Goal: Task Accomplishment & Management: Use online tool/utility

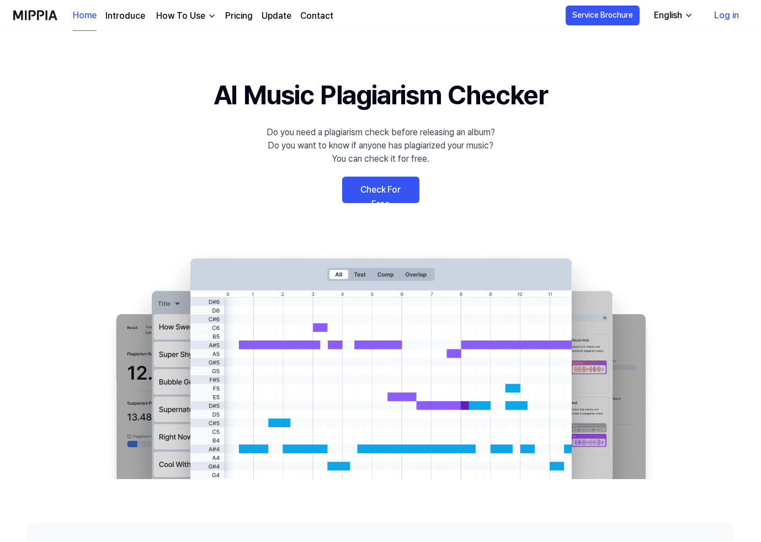
click at [231, 17] on link "Pricing" at bounding box center [239, 15] width 28 height 13
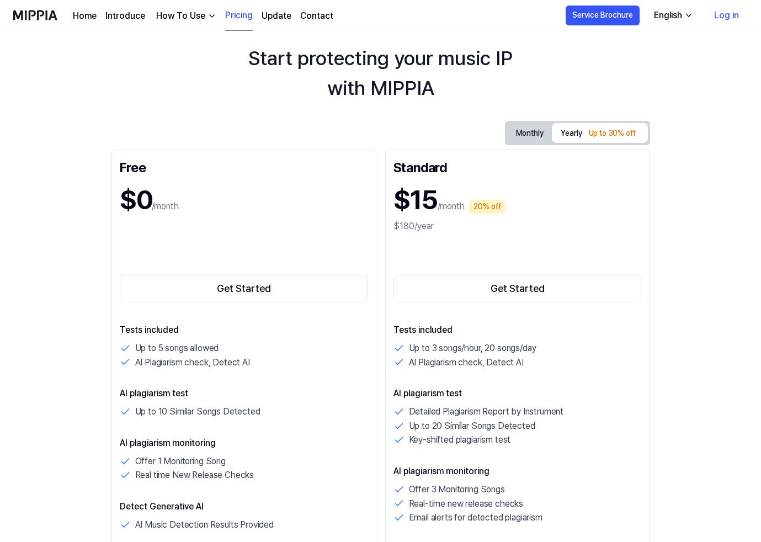
scroll to position [30, 0]
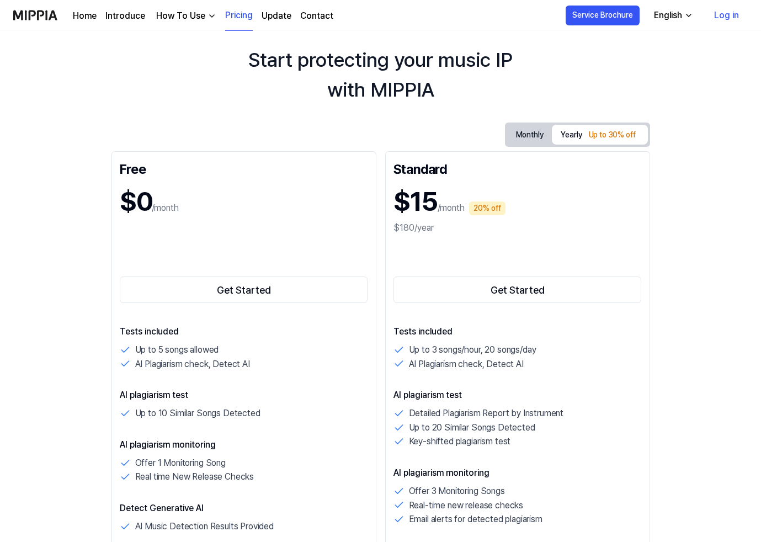
click at [533, 137] on button "Monthly" at bounding box center [529, 135] width 45 height 20
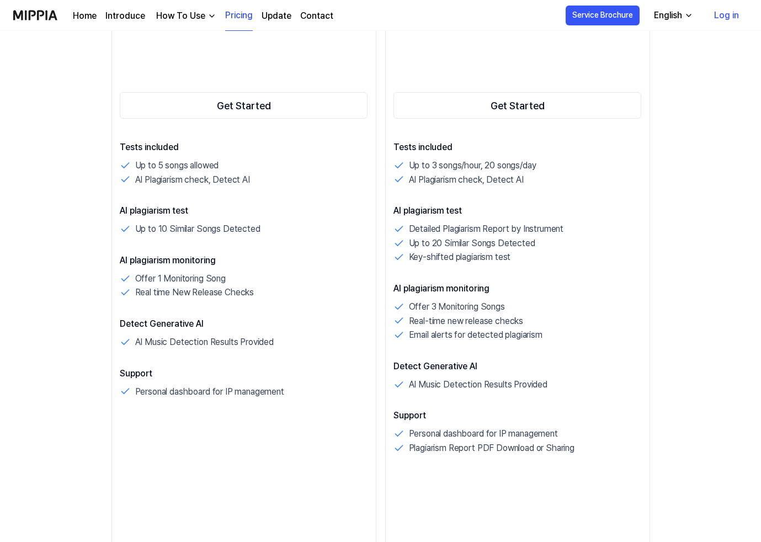
scroll to position [213, 0]
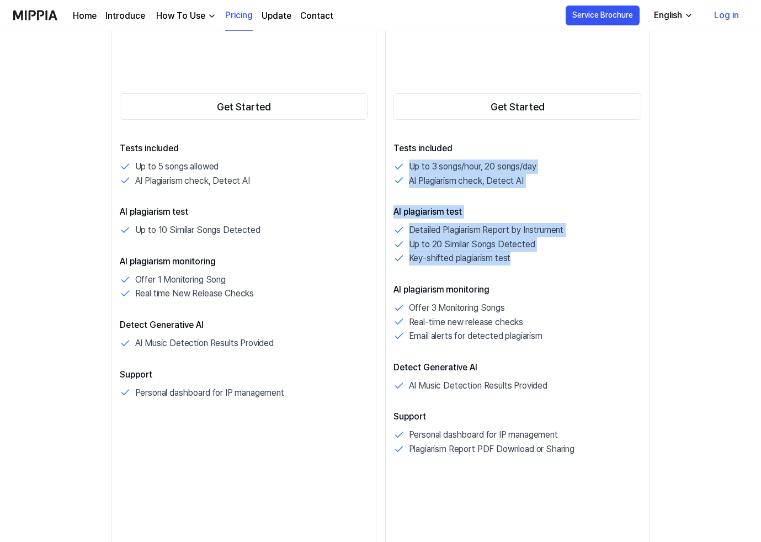
drag, startPoint x: 409, startPoint y: 166, endPoint x: 532, endPoint y: 263, distance: 156.8
click at [532, 263] on div "Tests included Up to 3 songs/hour, 20 songs/day AI Plagiarism check, Detect AI …" at bounding box center [518, 299] width 248 height 315
click at [532, 263] on div "Key-shifted plagiarism test" at bounding box center [518, 258] width 248 height 14
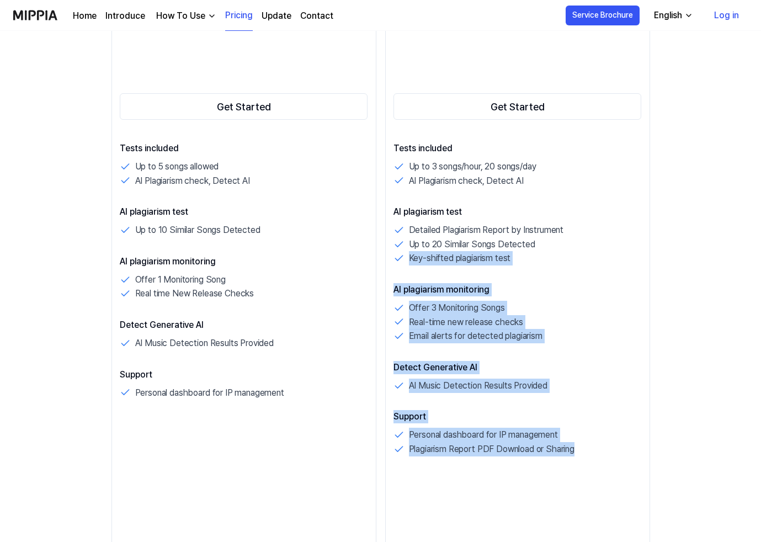
drag, startPoint x: 405, startPoint y: 257, endPoint x: 597, endPoint y: 453, distance: 274.4
click at [597, 453] on div "Tests included Up to 3 songs/hour, 20 songs/day AI Plagiarism check, Detect AI …" at bounding box center [518, 299] width 248 height 315
click at [597, 453] on div "Plagiarism Report PDF Download or Sharing" at bounding box center [518, 449] width 248 height 14
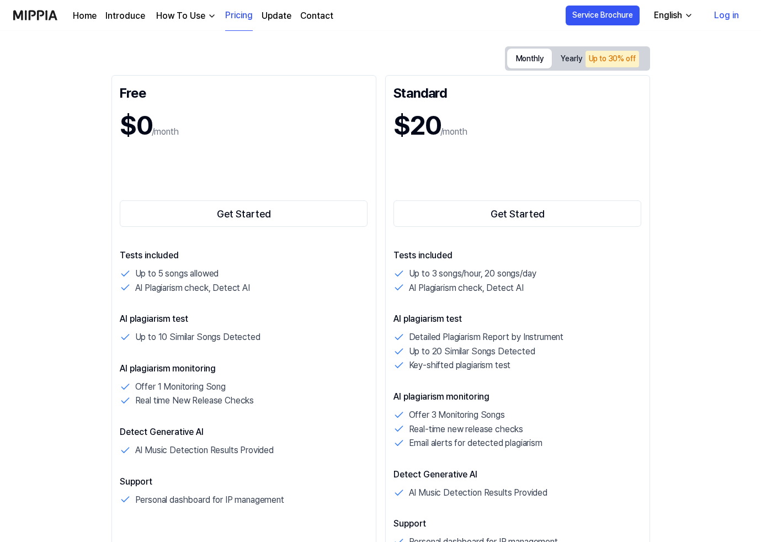
scroll to position [0, 0]
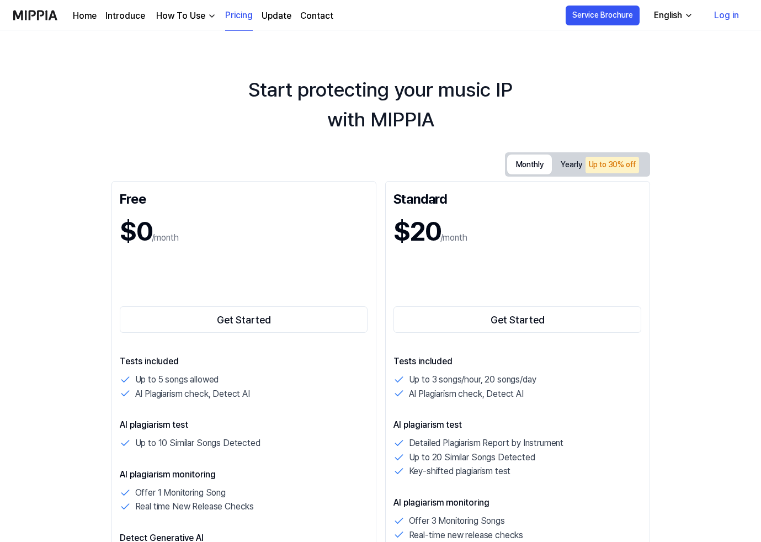
click at [185, 17] on div "How To Use" at bounding box center [181, 15] width 54 height 13
click at [181, 43] on link "Plagiarism Checker" at bounding box center [184, 41] width 106 height 22
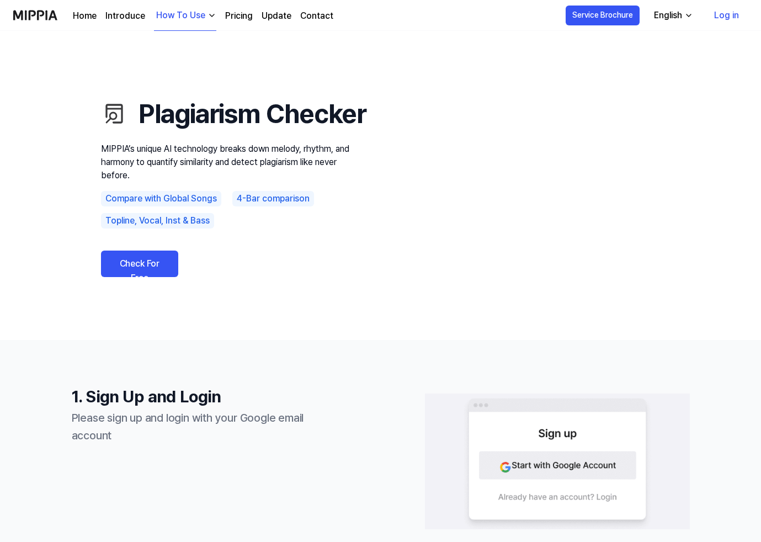
click at [36, 18] on img at bounding box center [35, 15] width 44 height 30
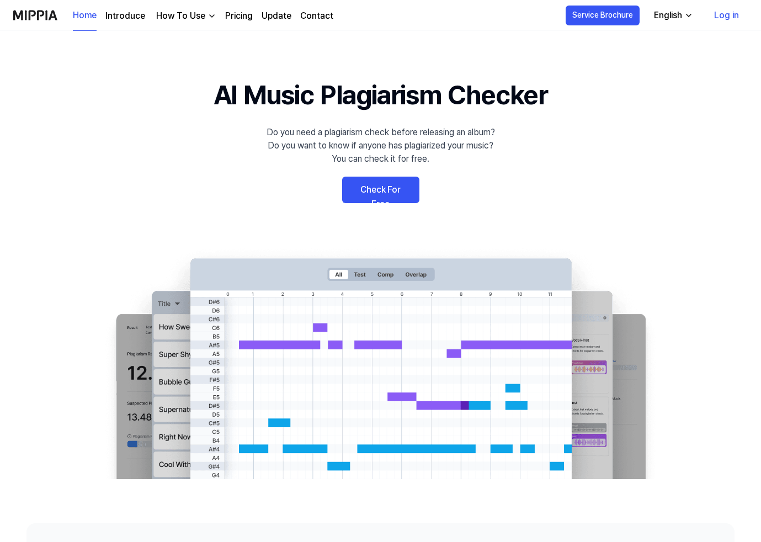
click at [380, 190] on link "Check For Free" at bounding box center [380, 190] width 77 height 26
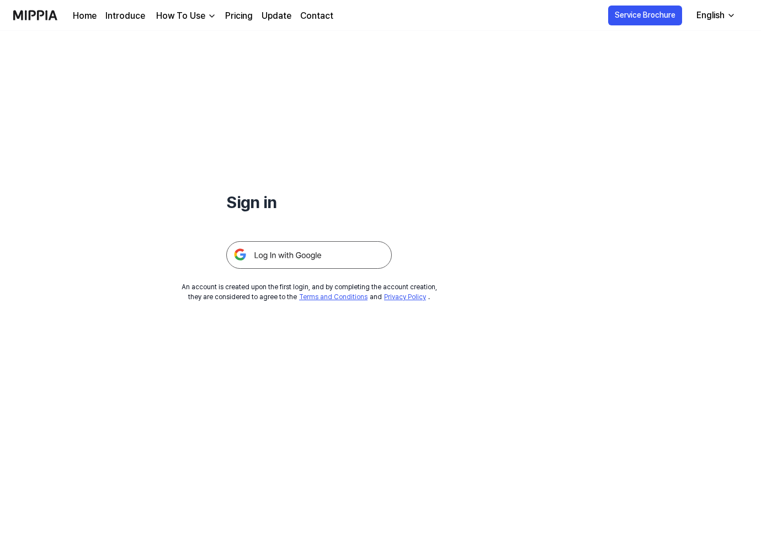
click at [303, 252] on img at bounding box center [309, 255] width 166 height 28
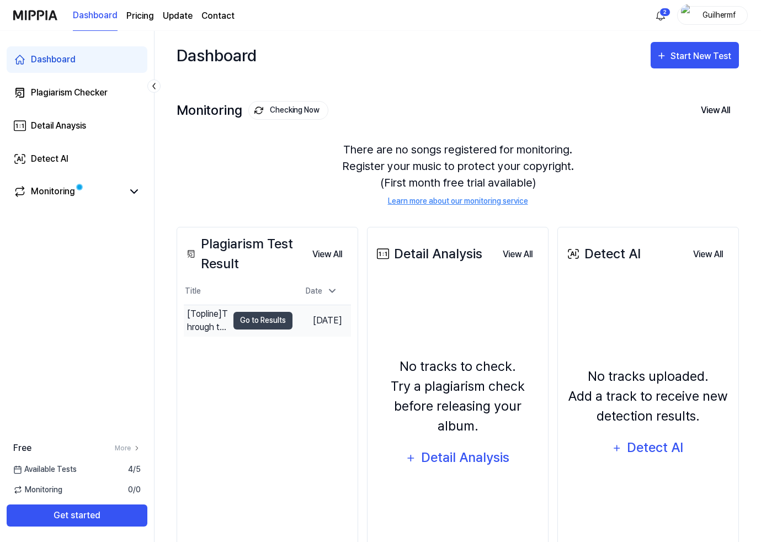
click at [203, 320] on div "[Topline] Through the glass" at bounding box center [207, 320] width 41 height 26
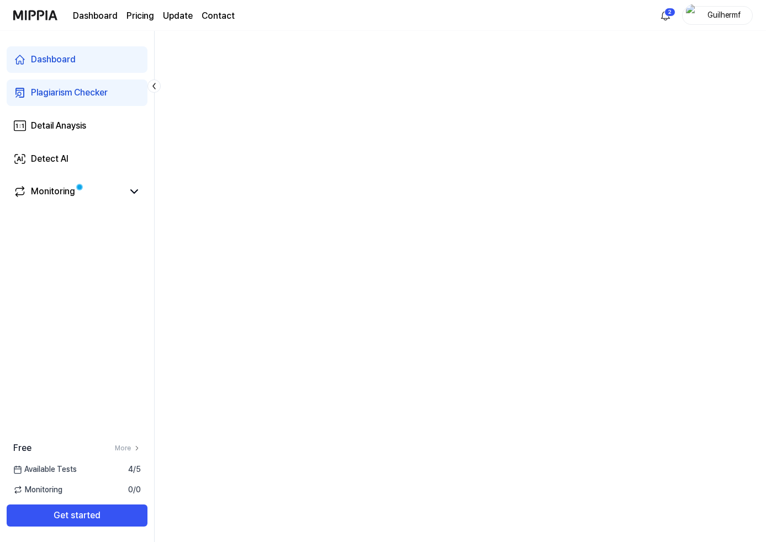
click at [107, 95] on div "Plagiarism Checker" at bounding box center [69, 92] width 77 height 13
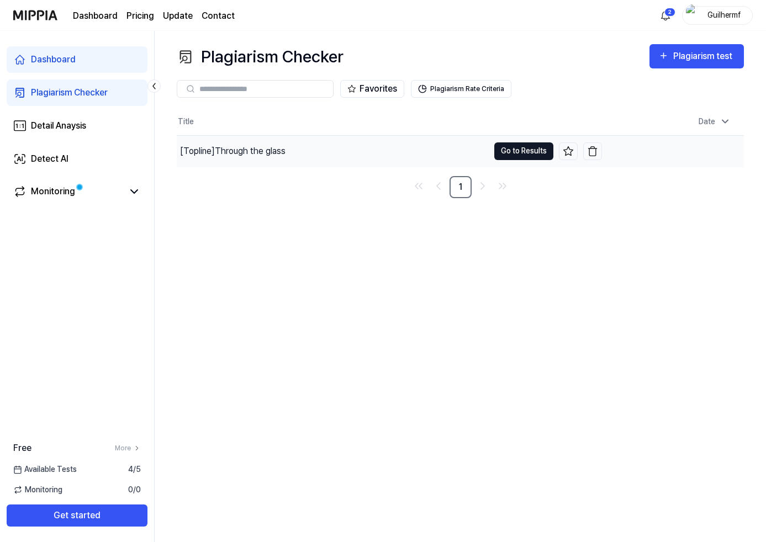
click at [516, 150] on button "Go to Results" at bounding box center [523, 151] width 59 height 18
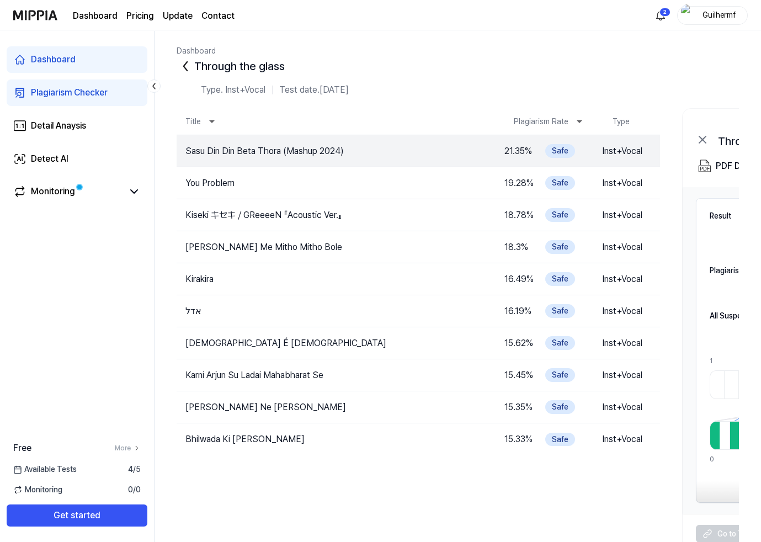
click at [156, 82] on icon at bounding box center [153, 86] width 11 height 11
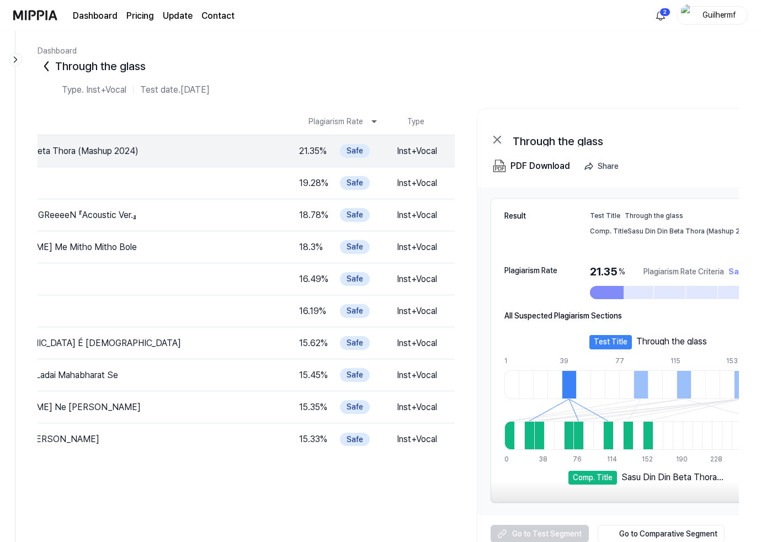
scroll to position [0, 146]
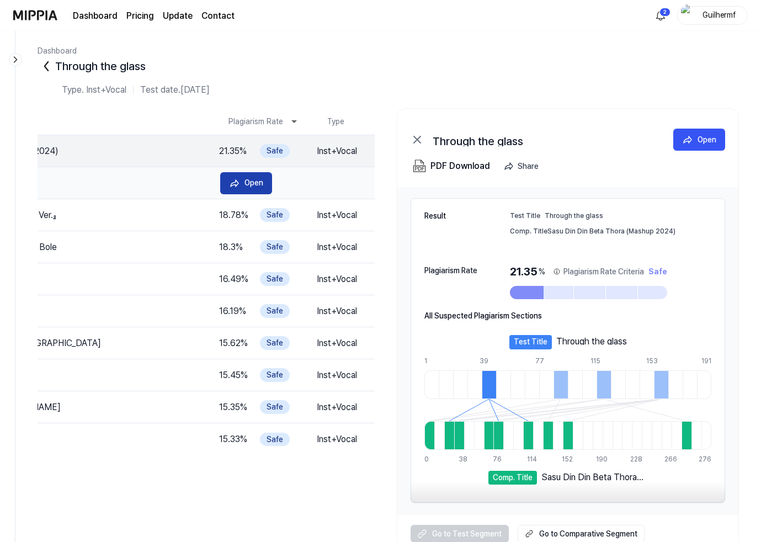
click at [257, 185] on div "Open" at bounding box center [254, 183] width 19 height 12
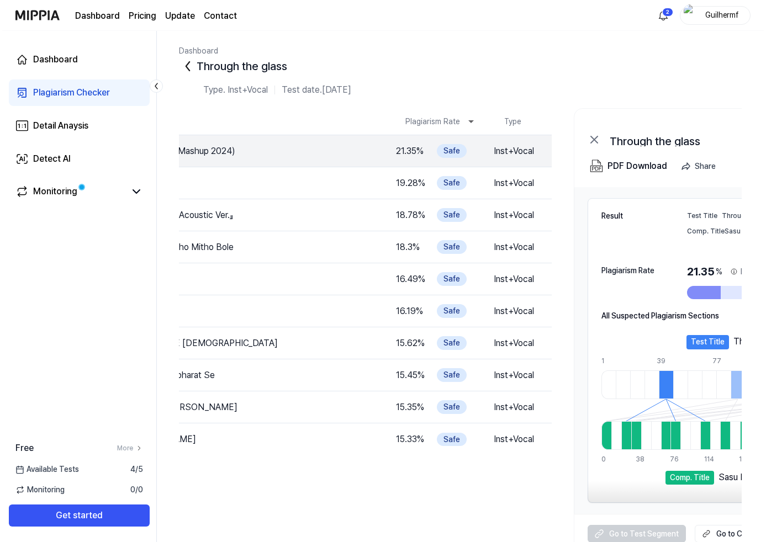
scroll to position [0, 285]
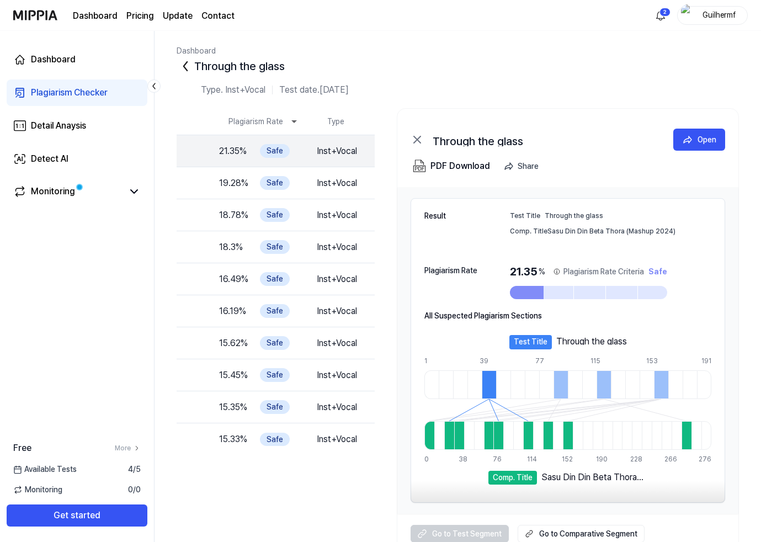
click at [498, 437] on div at bounding box center [499, 435] width 10 height 29
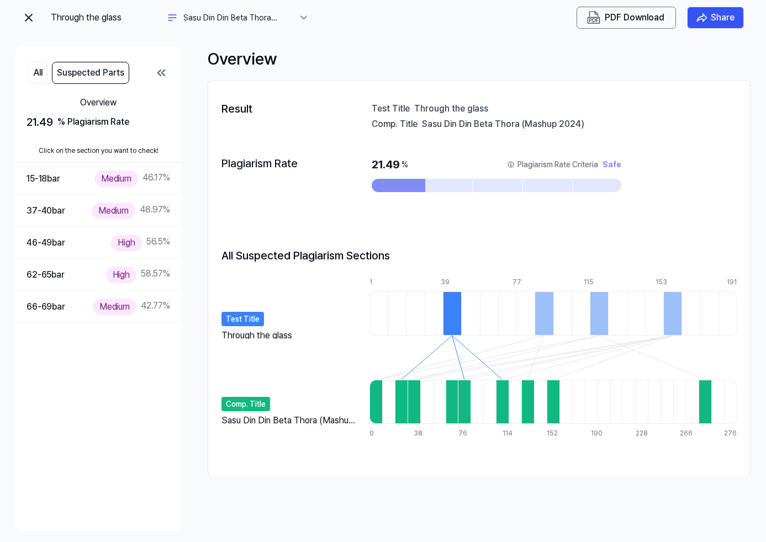
click at [247, 316] on div "Test Title" at bounding box center [242, 319] width 43 height 14
click at [247, 402] on div "Comp. Title" at bounding box center [245, 404] width 49 height 14
click at [60, 179] on div "15-18 bar" at bounding box center [43, 179] width 34 height 14
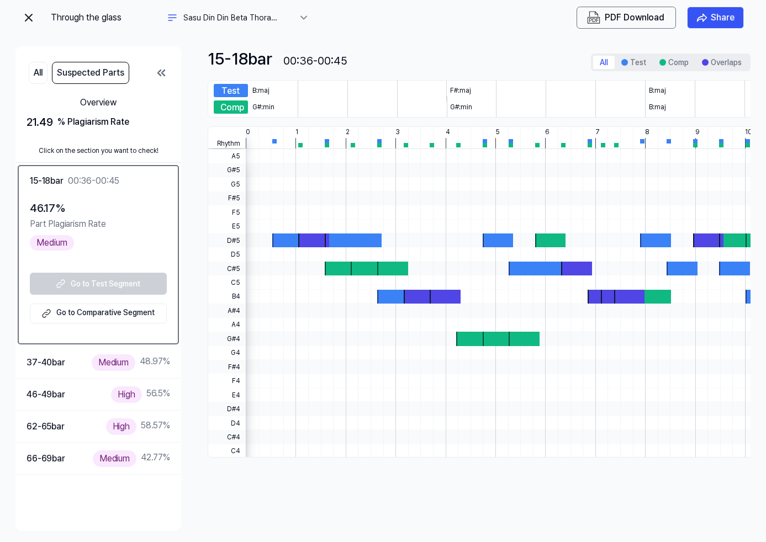
click at [59, 241] on div "Medium" at bounding box center [52, 242] width 44 height 15
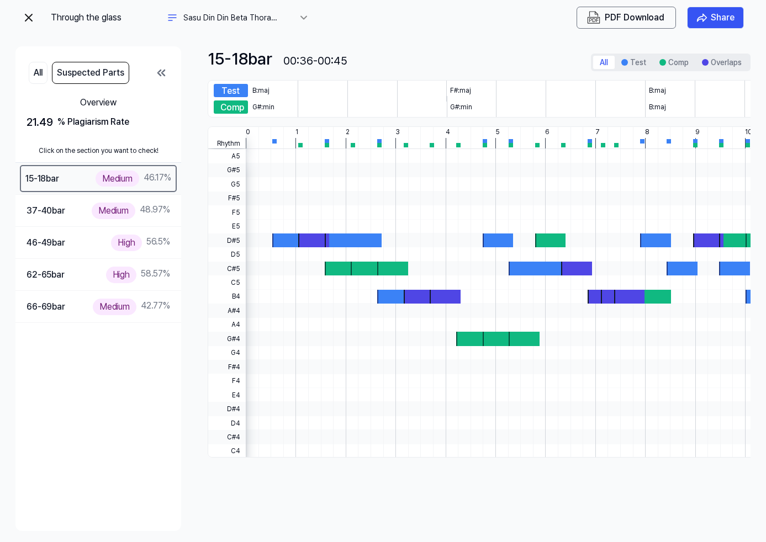
click at [114, 181] on div "Medium" at bounding box center [118, 179] width 44 height 16
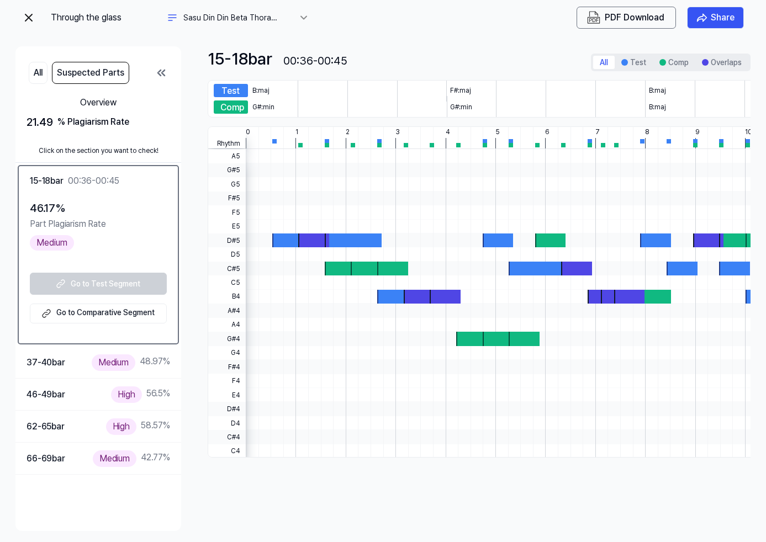
click at [94, 317] on 듣기 "Go to Comparative Segment" at bounding box center [98, 314] width 137 height 20
click at [60, 365] on div "37-40 bar" at bounding box center [45, 363] width 39 height 14
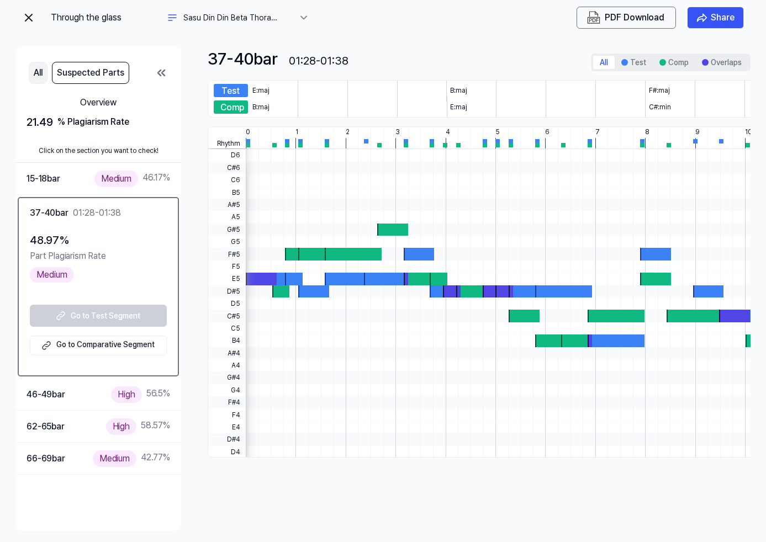
click at [39, 75] on button "All" at bounding box center [38, 73] width 19 height 22
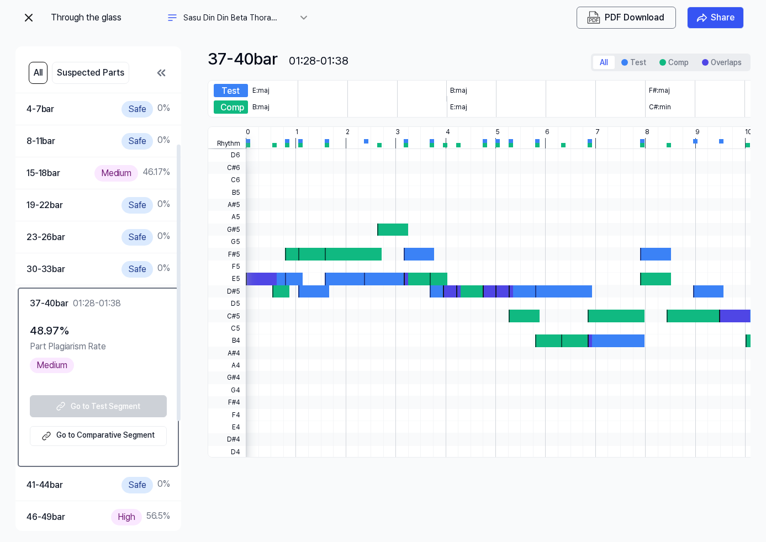
scroll to position [105, 0]
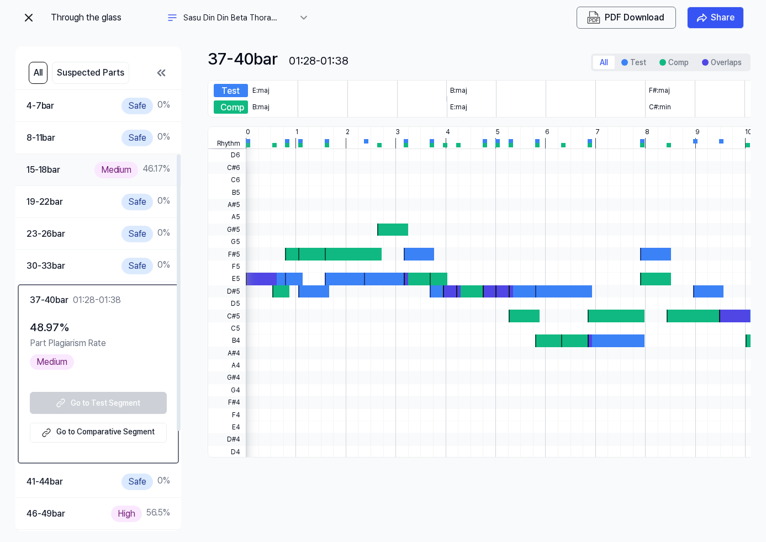
click at [65, 171] on div "15-18 bar Medium 46.17 %" at bounding box center [98, 170] width 144 height 16
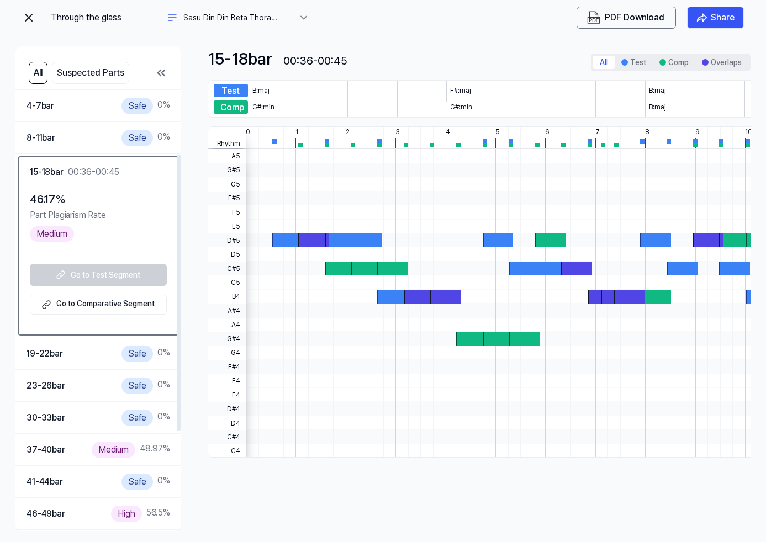
click at [89, 307] on 듣기 "Go to Comparative Segment" at bounding box center [98, 305] width 137 height 20
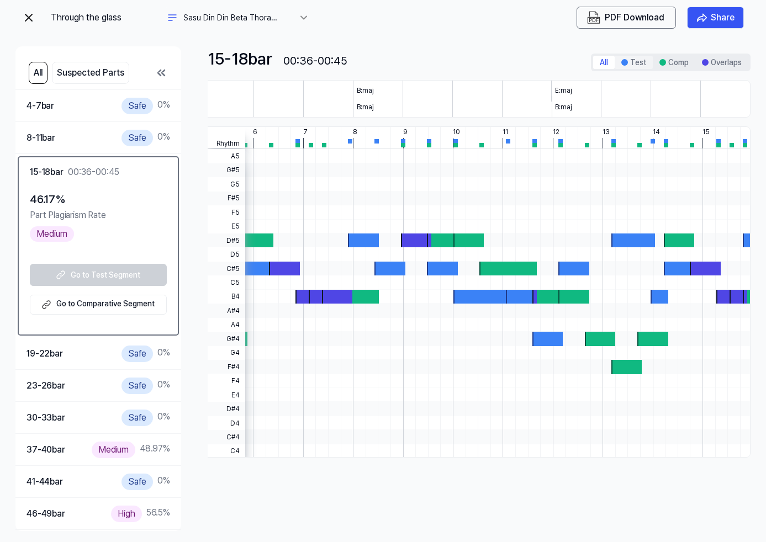
click at [635, 64] on button "Test" at bounding box center [633, 62] width 38 height 13
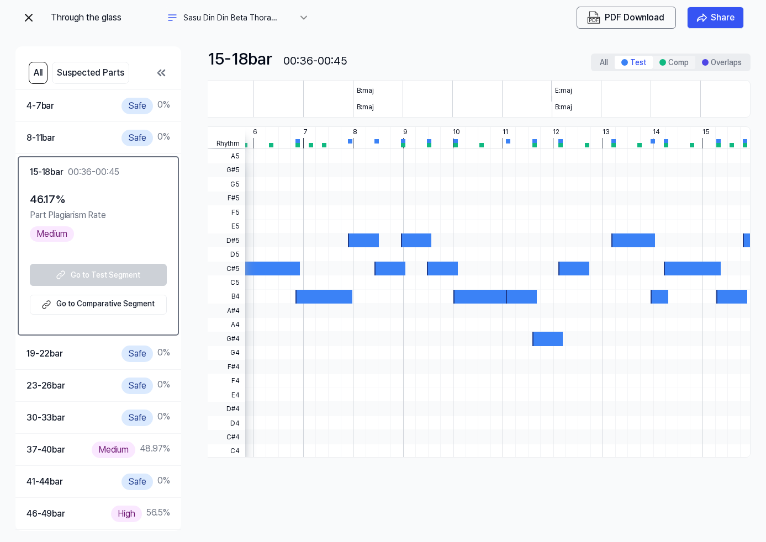
click at [666, 61] on button "Comp" at bounding box center [673, 62] width 43 height 13
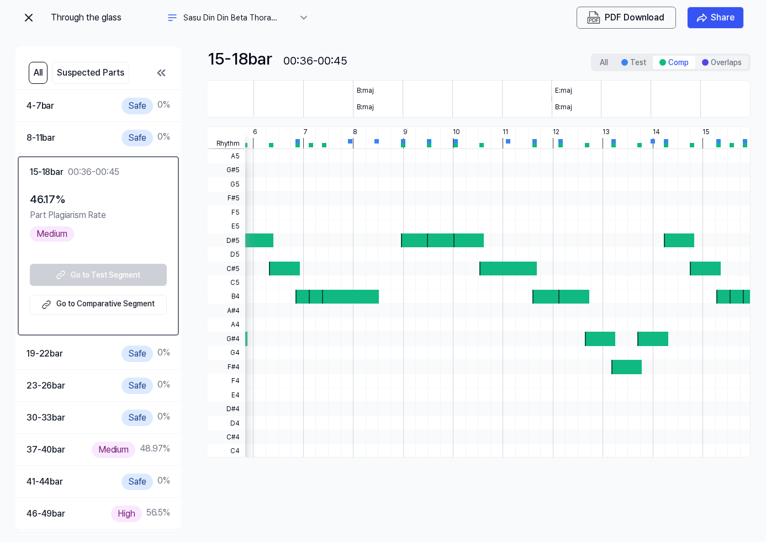
click at [719, 57] on button "Overlaps" at bounding box center [721, 62] width 53 height 13
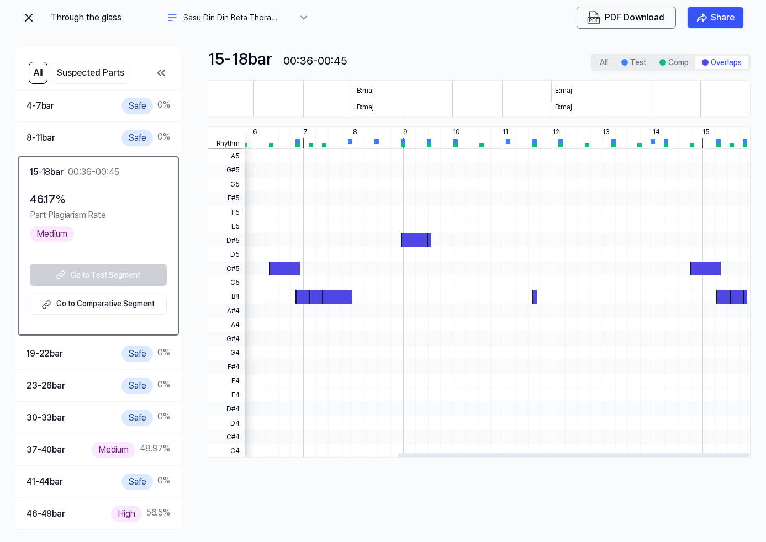
click at [306, 142] on div "Rhythm 0 1 2 3 4 5 6 7 8 9 10 11 12 13 14 15 16" at bounding box center [333, 138] width 834 height 22
click at [67, 452] on div "37-40 bar Medium 48.97 %" at bounding box center [98, 450] width 144 height 16
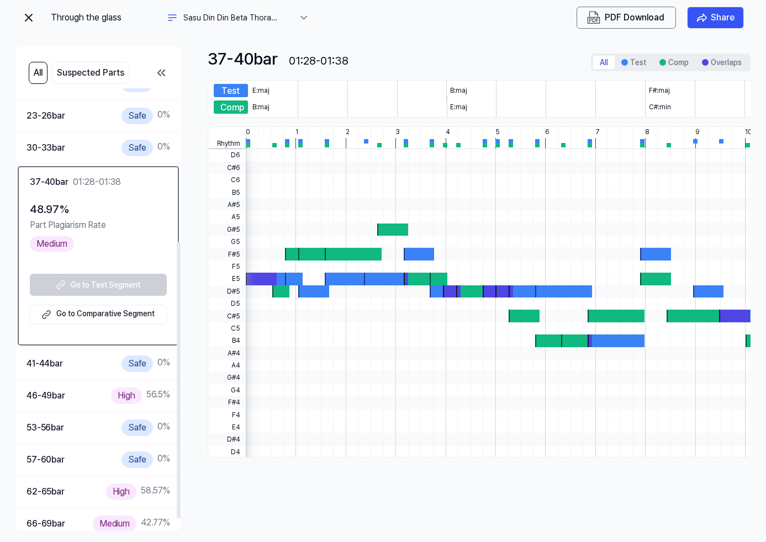
scroll to position [264, 0]
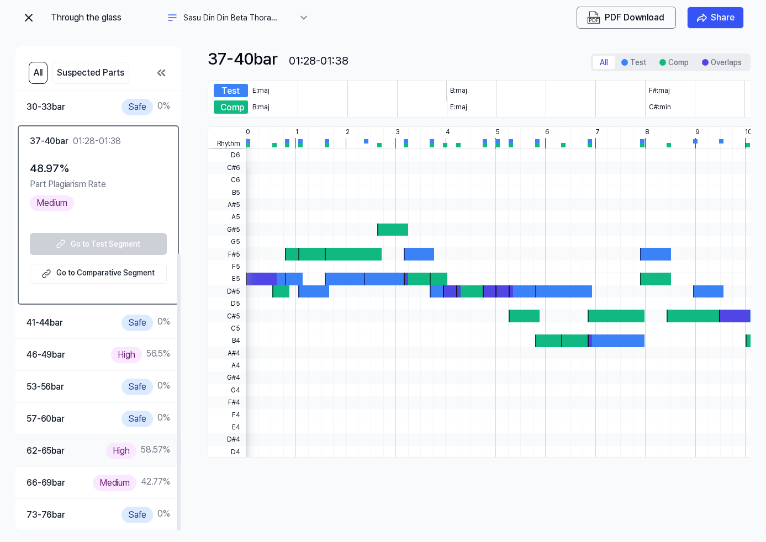
click at [59, 450] on div "62-65 bar" at bounding box center [45, 451] width 38 height 14
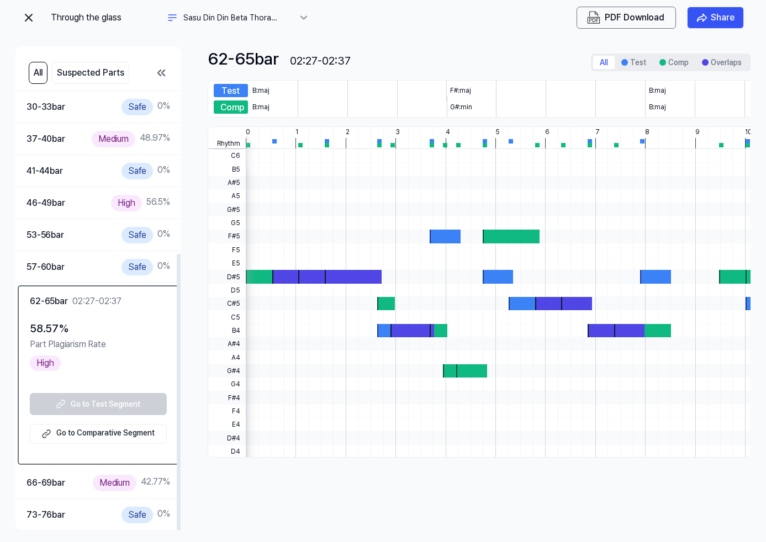
click at [113, 428] on 듣기 "Go to Comparative Segment" at bounding box center [98, 434] width 137 height 20
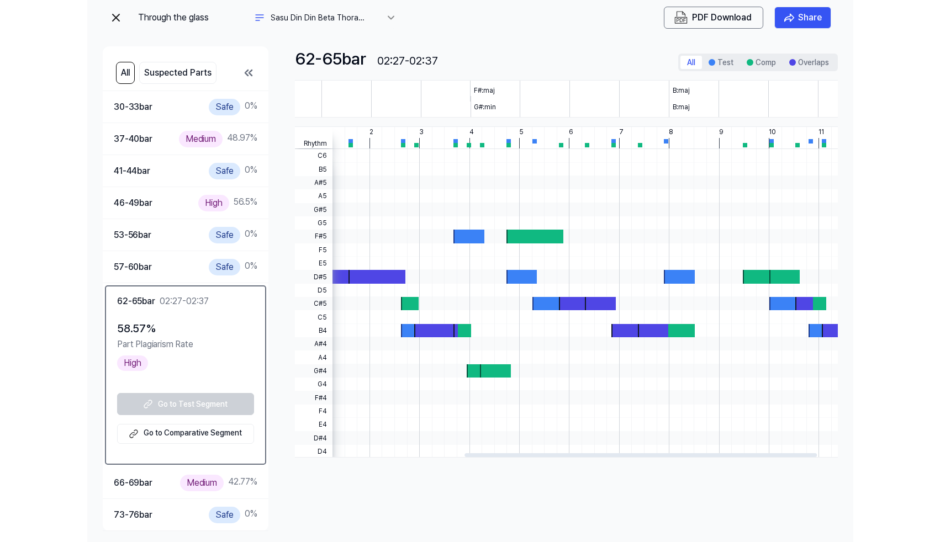
scroll to position [0, 292]
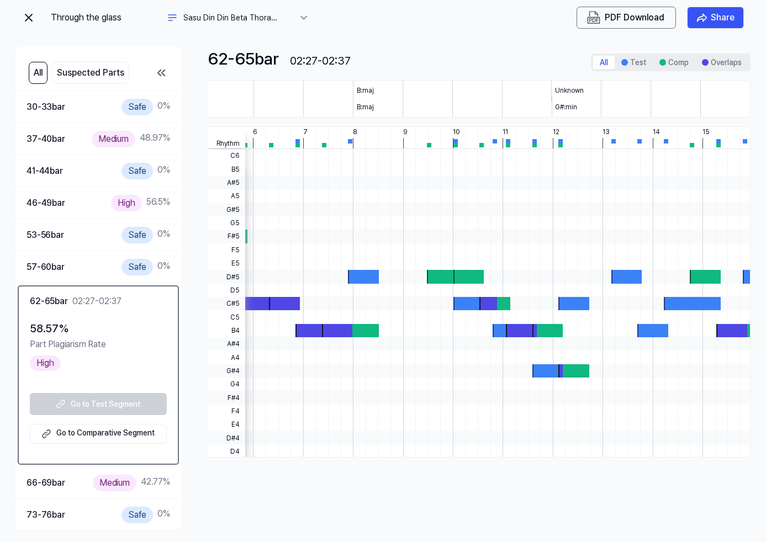
click at [40, 75] on button "All" at bounding box center [38, 73] width 19 height 22
click at [26, 17] on img at bounding box center [28, 17] width 13 height 13
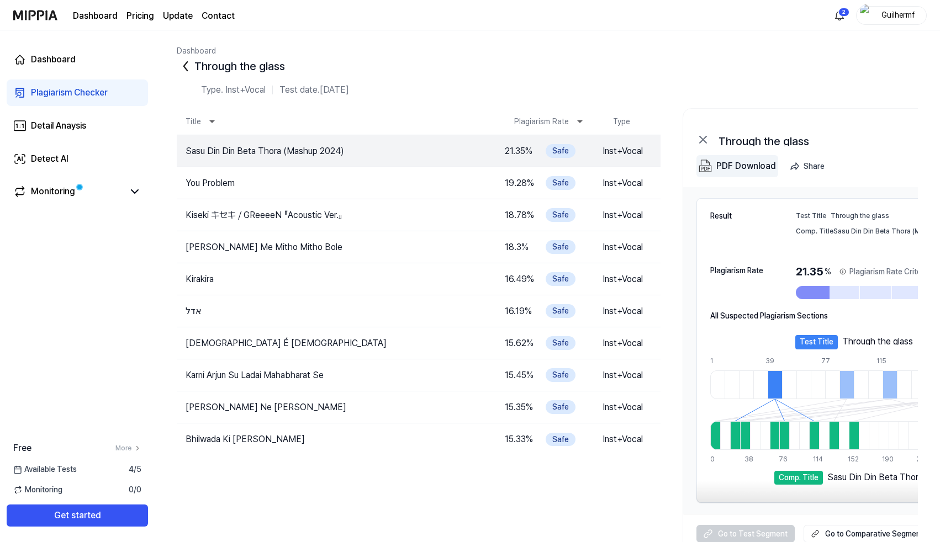
click at [742, 165] on div "PDF Download" at bounding box center [746, 166] width 60 height 14
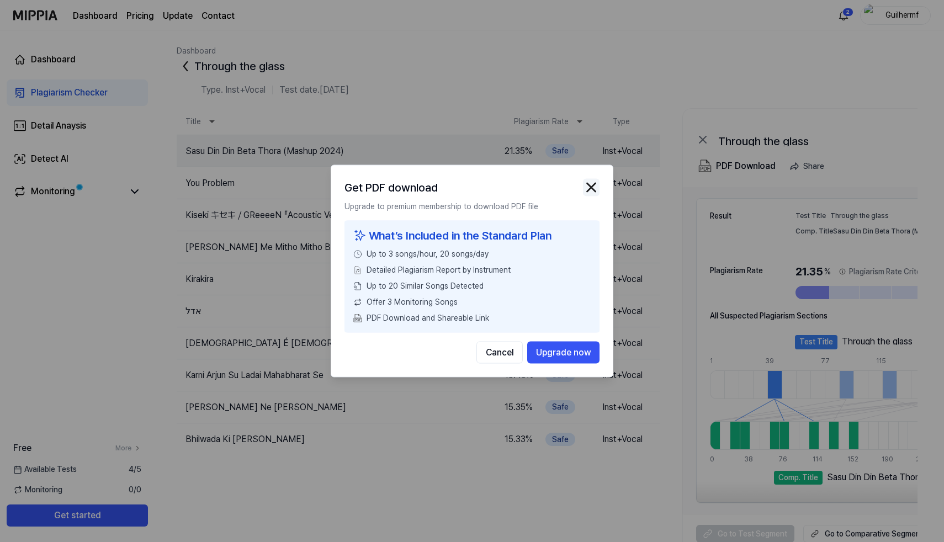
click at [592, 184] on img "button" at bounding box center [591, 187] width 17 height 17
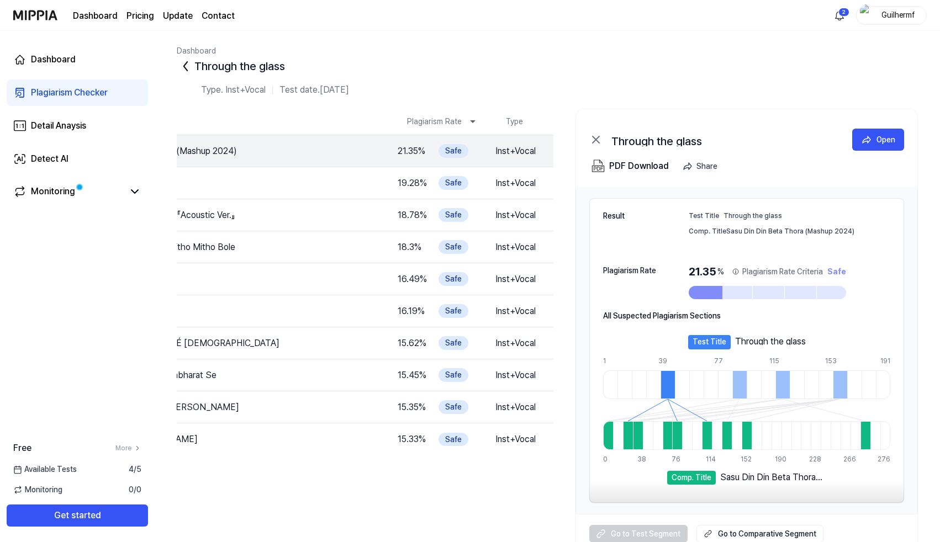
scroll to position [17, 0]
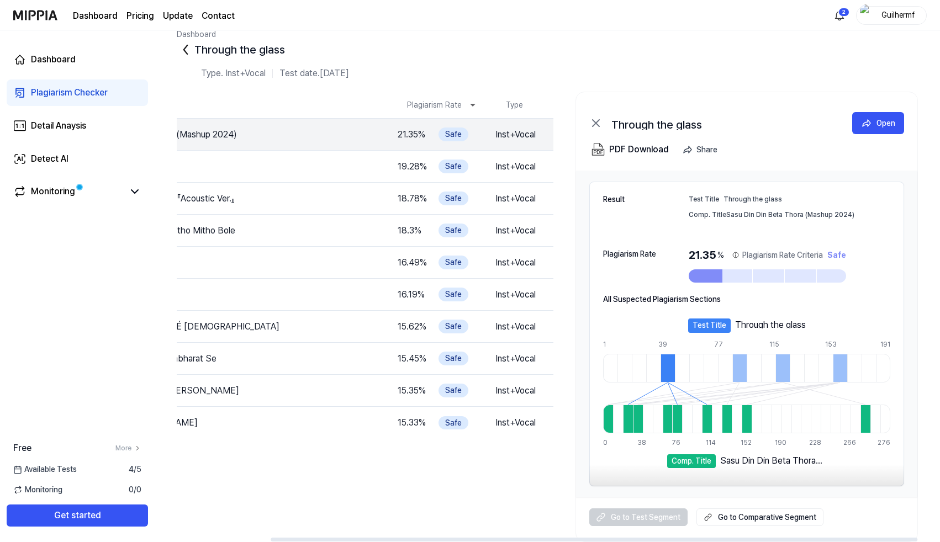
click at [744, 518] on link "Go to Comparative Segment" at bounding box center [759, 517] width 127 height 18
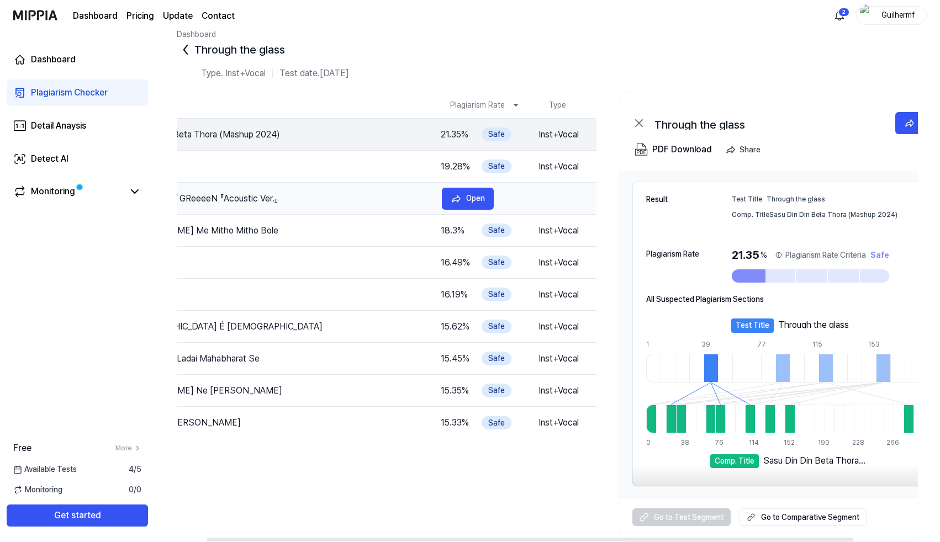
scroll to position [0, 0]
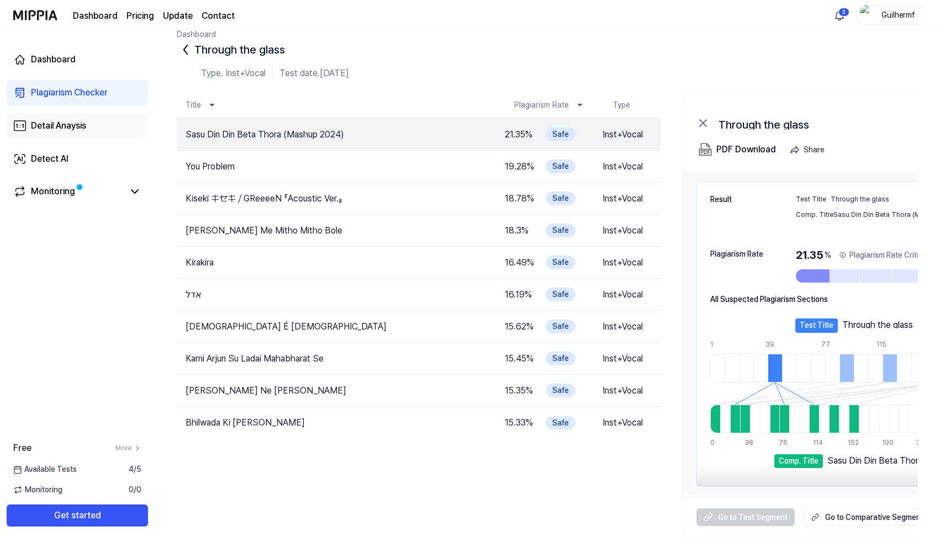
click at [104, 131] on link "Detail Anaysis" at bounding box center [77, 126] width 141 height 26
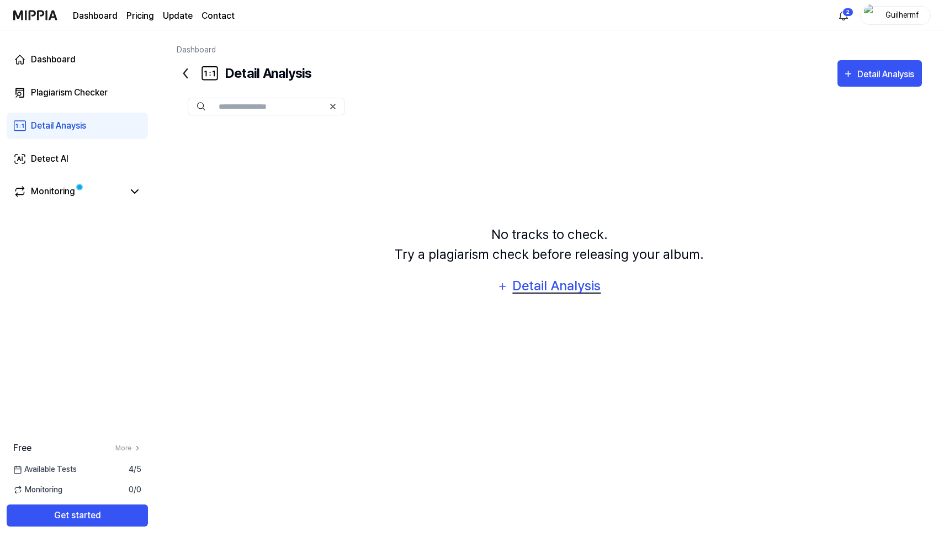
click at [542, 289] on div "Detail Analysis" at bounding box center [557, 285] width 90 height 21
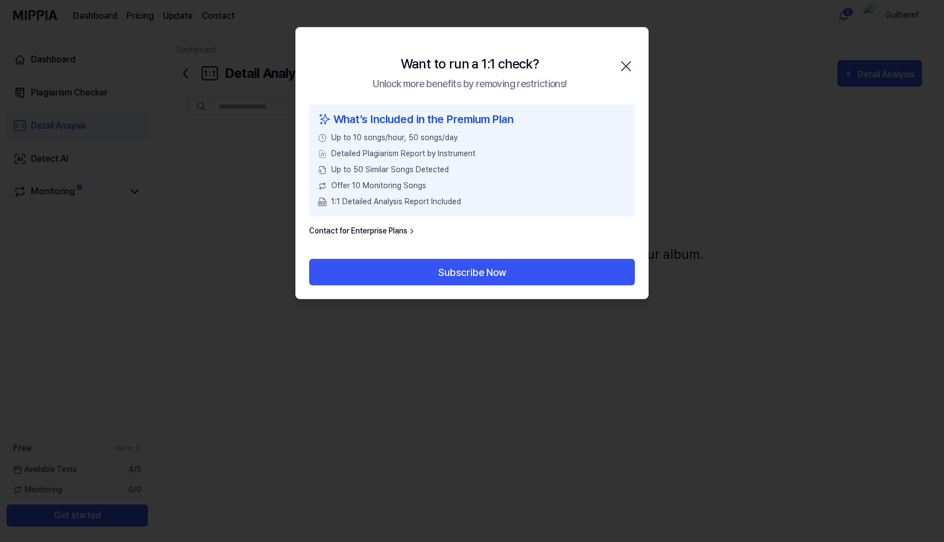
click at [626, 65] on icon "button" at bounding box center [626, 66] width 9 height 9
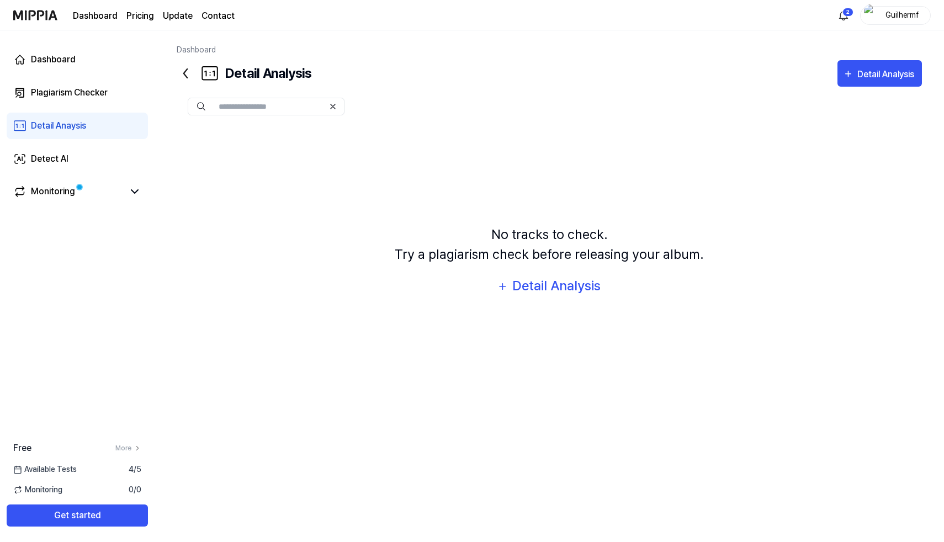
click at [39, 18] on img at bounding box center [35, 15] width 44 height 30
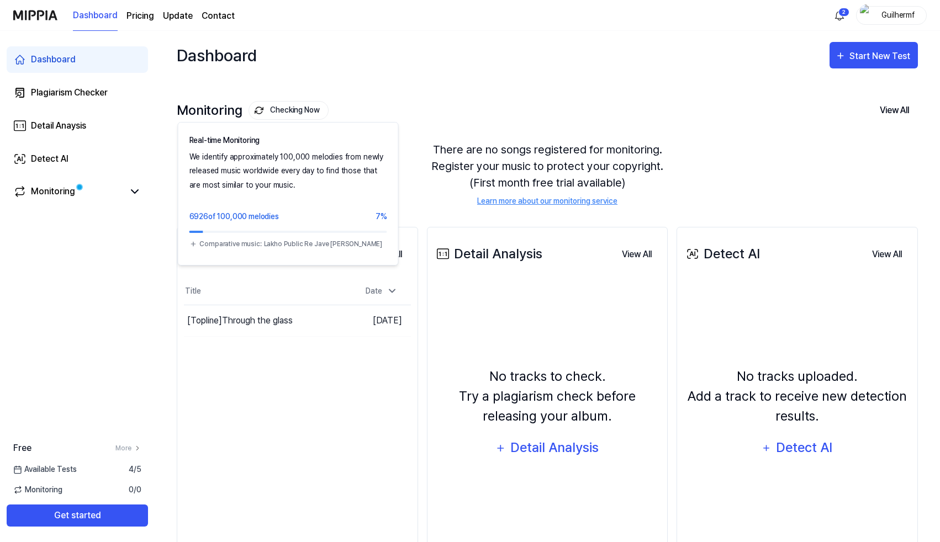
click at [283, 116] on button "Checking Now" at bounding box center [288, 110] width 80 height 19
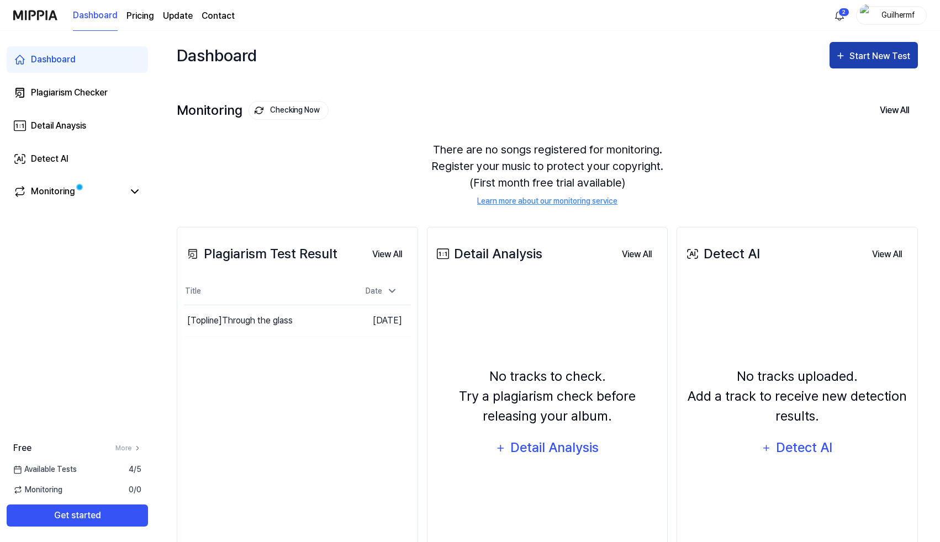
click at [765, 55] on div "Start New Test" at bounding box center [880, 56] width 63 height 14
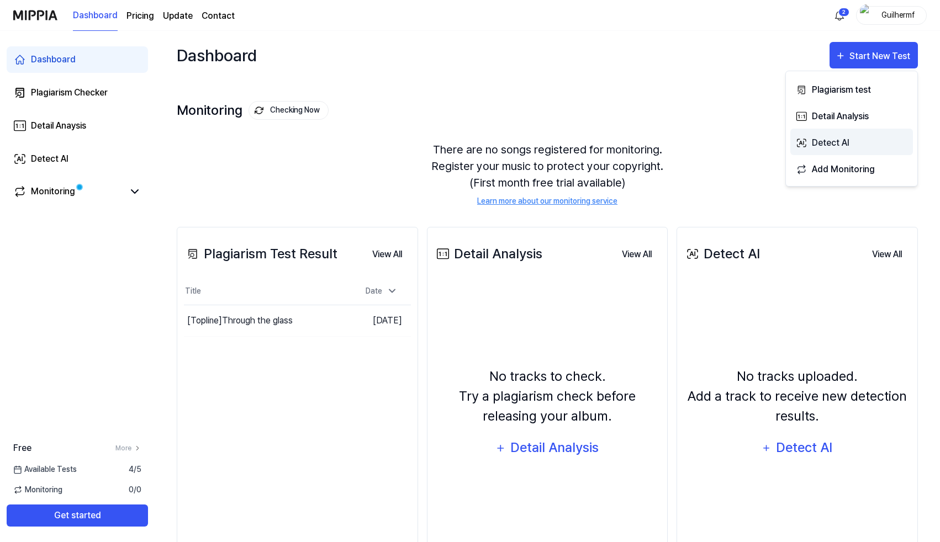
click at [765, 141] on div "Detect AI" at bounding box center [859, 143] width 96 height 14
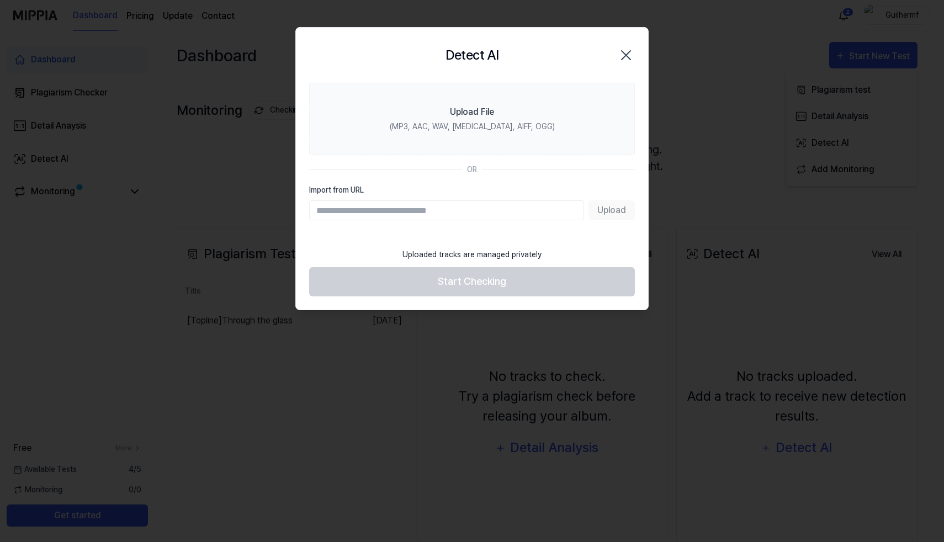
click at [622, 44] on div "Detect AI Close" at bounding box center [472, 55] width 326 height 29
click at [624, 52] on icon "button" at bounding box center [626, 55] width 18 height 18
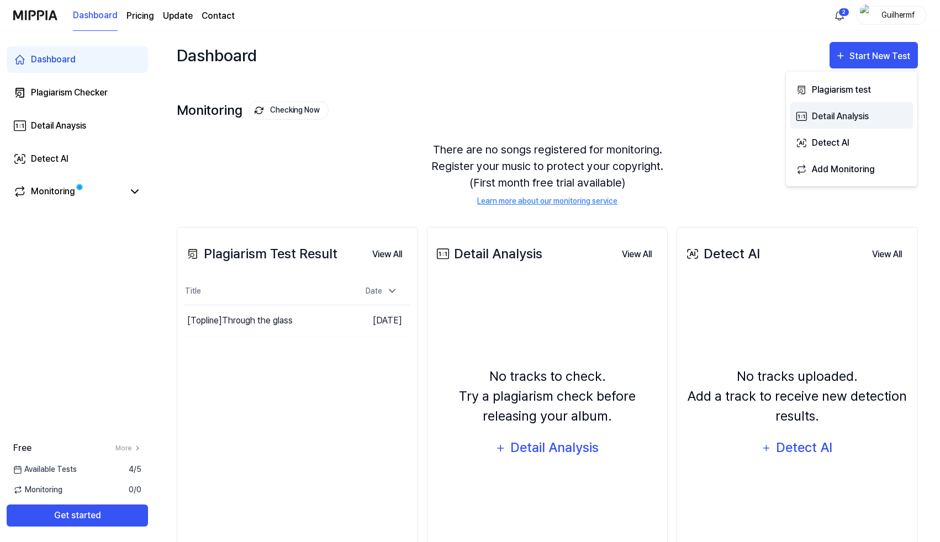
click at [765, 116] on div "Detail Analysis" at bounding box center [859, 116] width 96 height 14
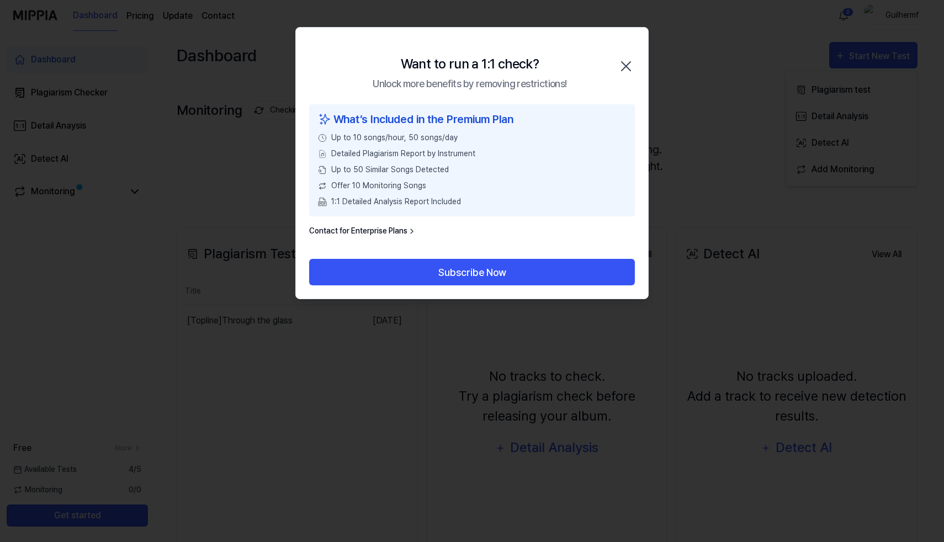
click at [630, 62] on icon "button" at bounding box center [626, 66] width 18 height 18
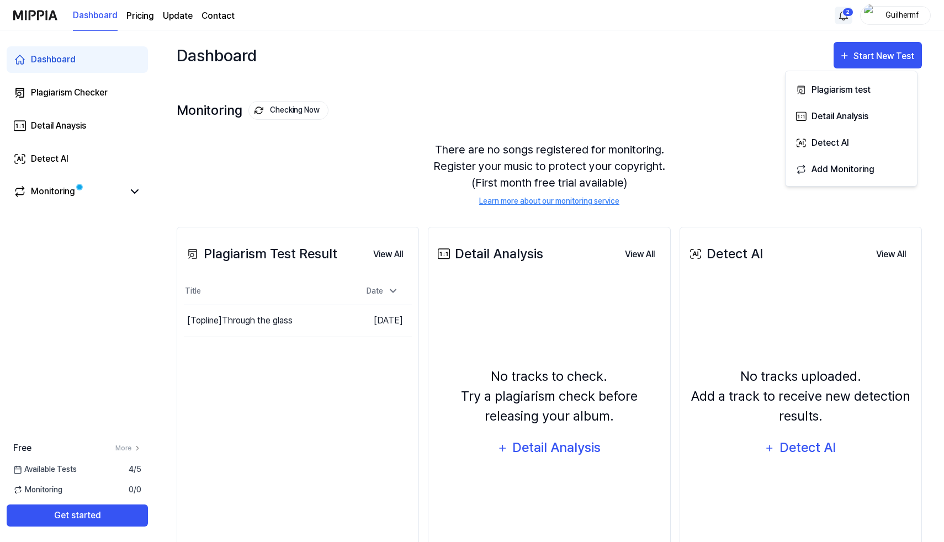
click at [765, 13] on html "Dashboard Pricing Update Contact 2 Guilhermf Dashboard Plagiarism Checker Detai…" at bounding box center [472, 271] width 944 height 542
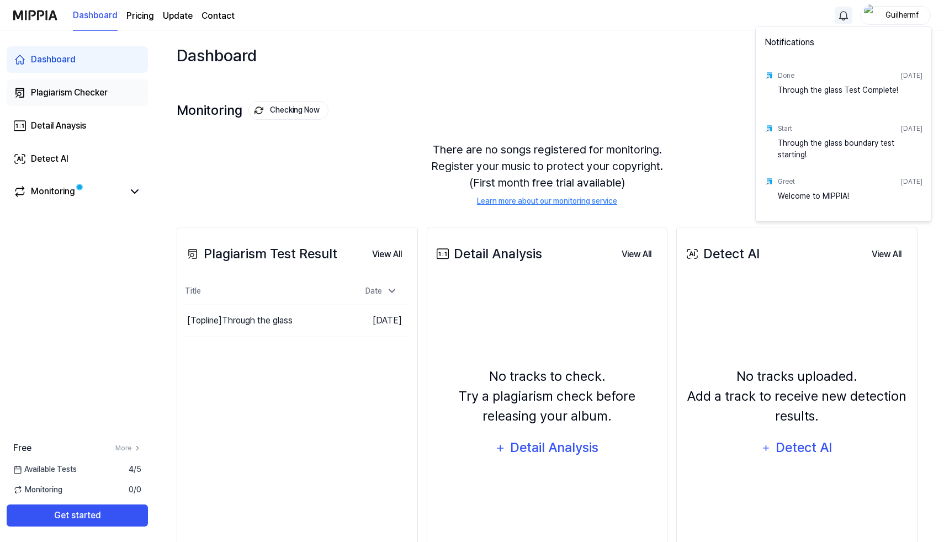
click at [100, 97] on html "Dashboard Pricing Update Contact Guilhermf Dashboard Plagiarism Checker Detail …" at bounding box center [472, 271] width 944 height 542
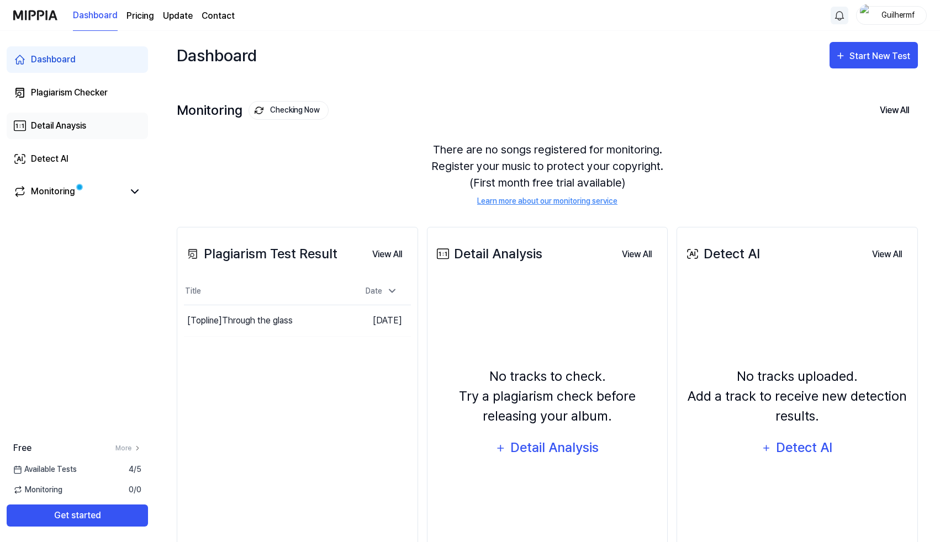
click at [84, 123] on div "Detail Anaysis" at bounding box center [58, 125] width 55 height 13
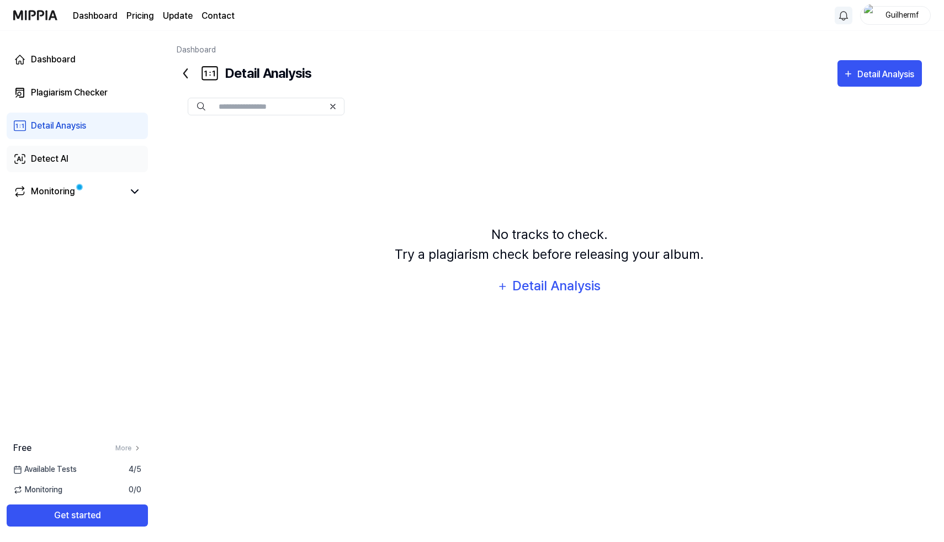
click at [77, 158] on link "Detect AI" at bounding box center [77, 159] width 141 height 26
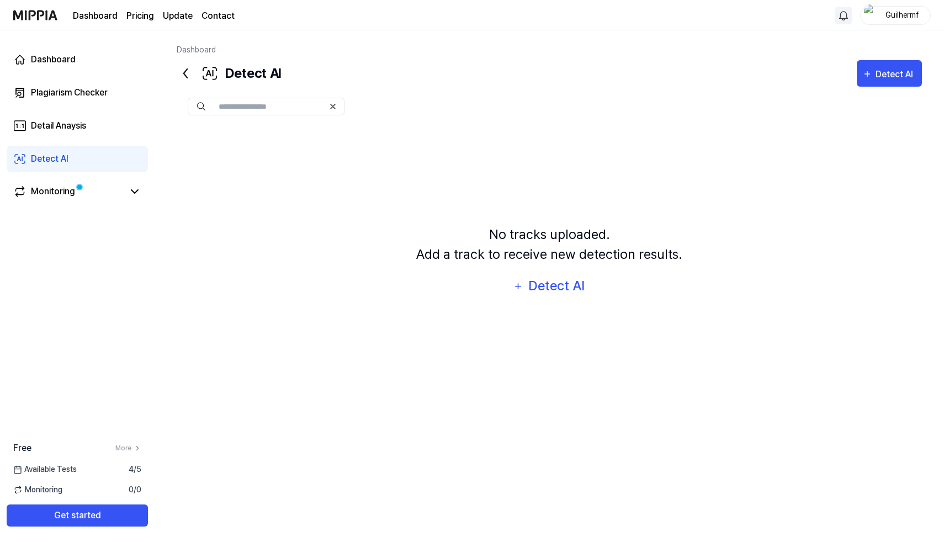
click at [335, 106] on icon at bounding box center [332, 106] width 9 height 9
click at [76, 61] on link "Dashboard" at bounding box center [77, 59] width 141 height 26
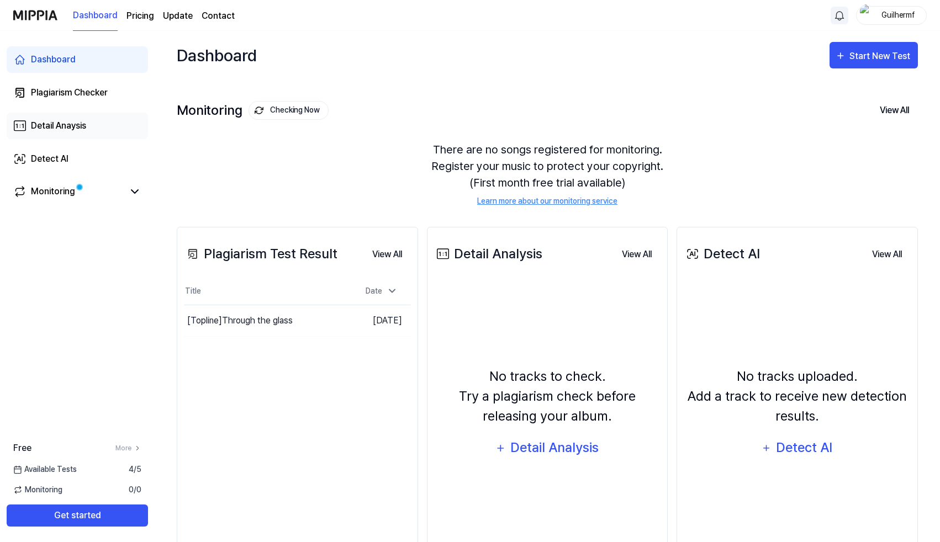
click at [57, 120] on div "Detail Anaysis" at bounding box center [58, 125] width 55 height 13
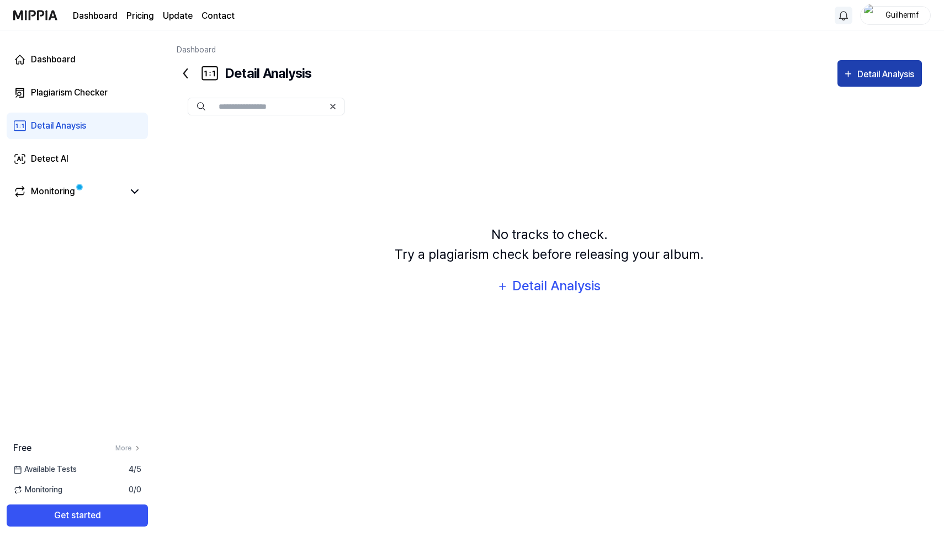
click at [765, 76] on div "Detail Analysis" at bounding box center [887, 74] width 60 height 14
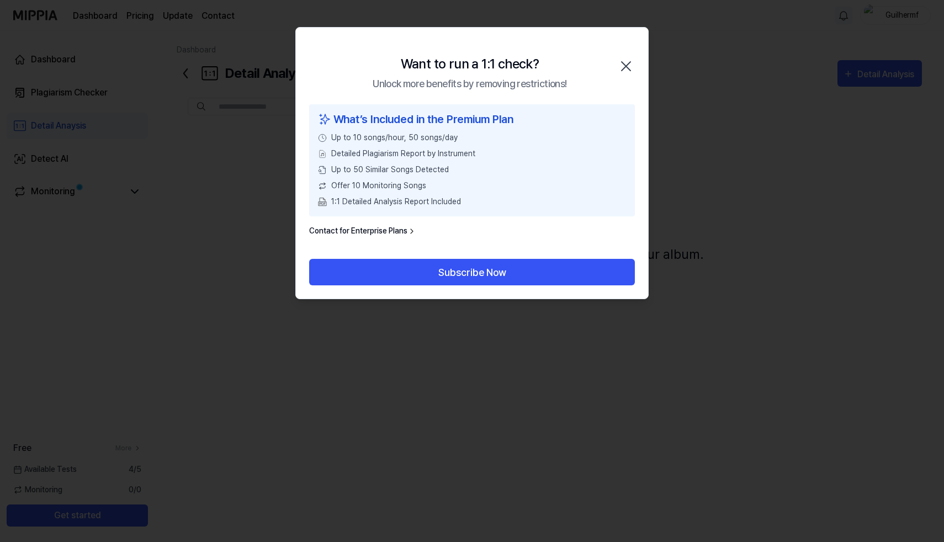
click at [621, 62] on icon "button" at bounding box center [626, 66] width 18 height 18
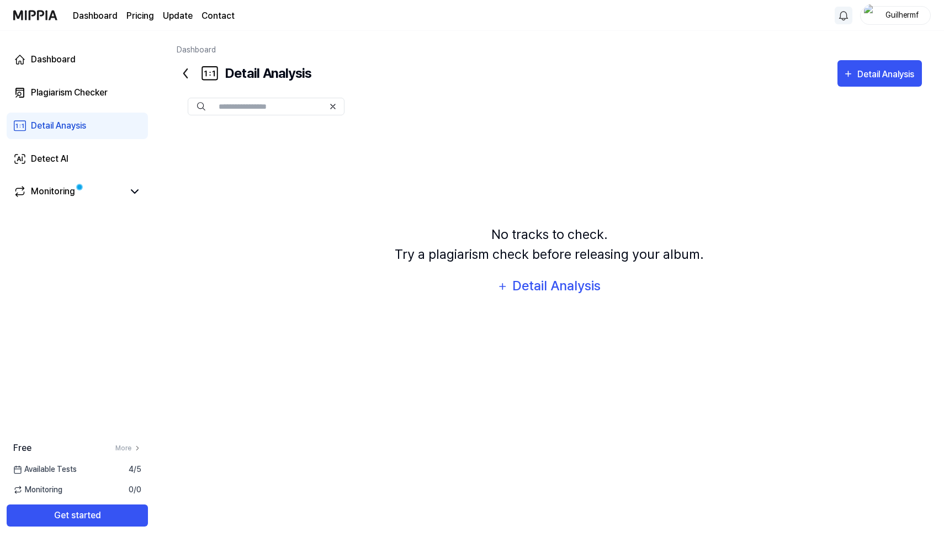
click at [189, 72] on icon at bounding box center [186, 74] width 18 height 18
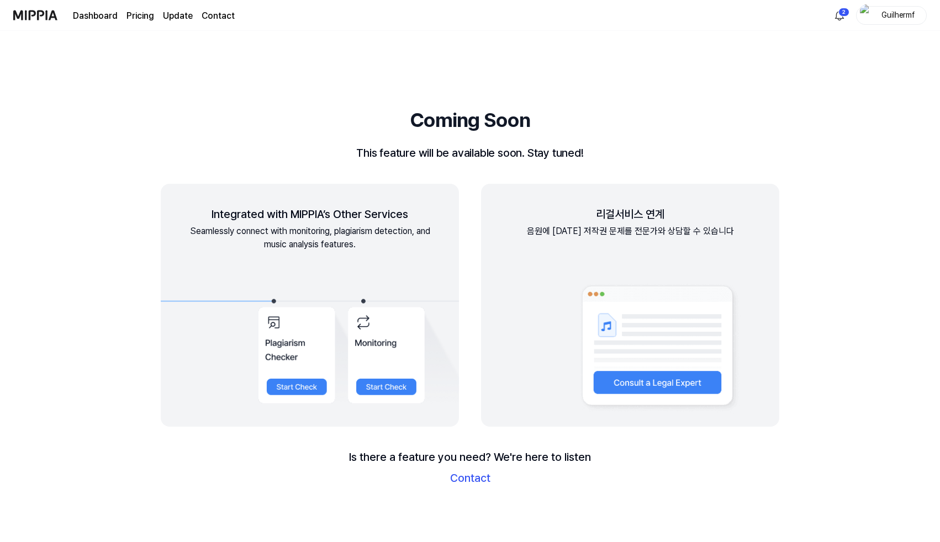
scroll to position [1520, 0]
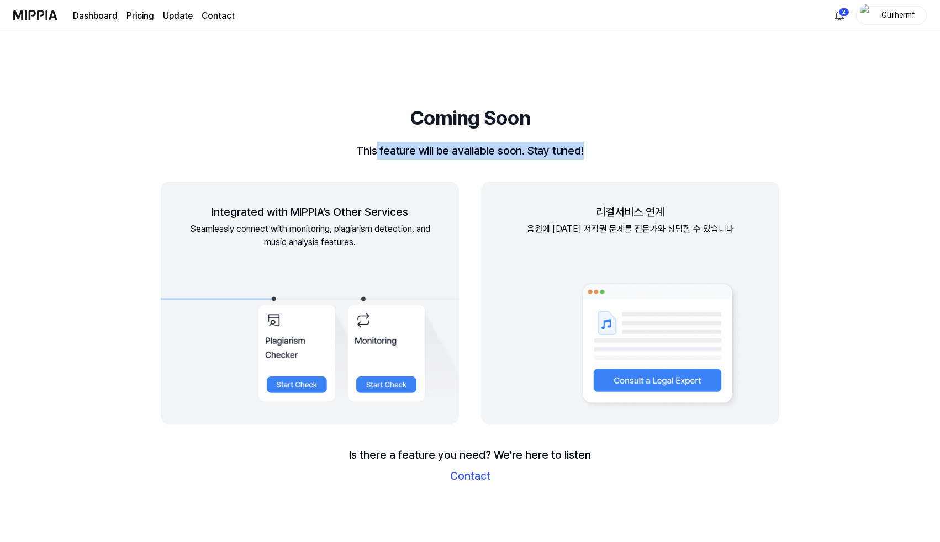
drag, startPoint x: 376, startPoint y: 158, endPoint x: 634, endPoint y: 160, distance: 257.8
click at [634, 160] on div "This feature will be available soon. Stay tuned!" at bounding box center [470, 151] width 618 height 18
click at [293, 386] on img at bounding box center [310, 303] width 298 height 243
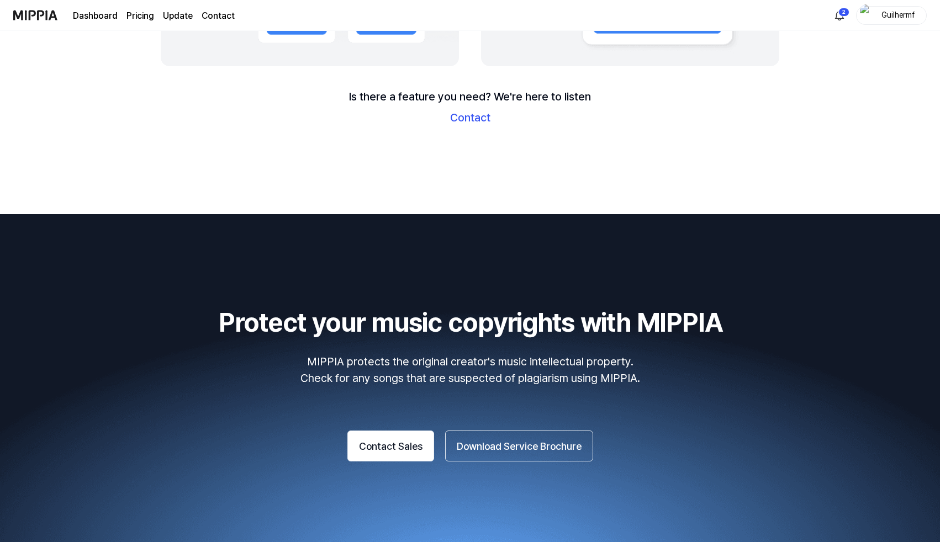
scroll to position [1886, 0]
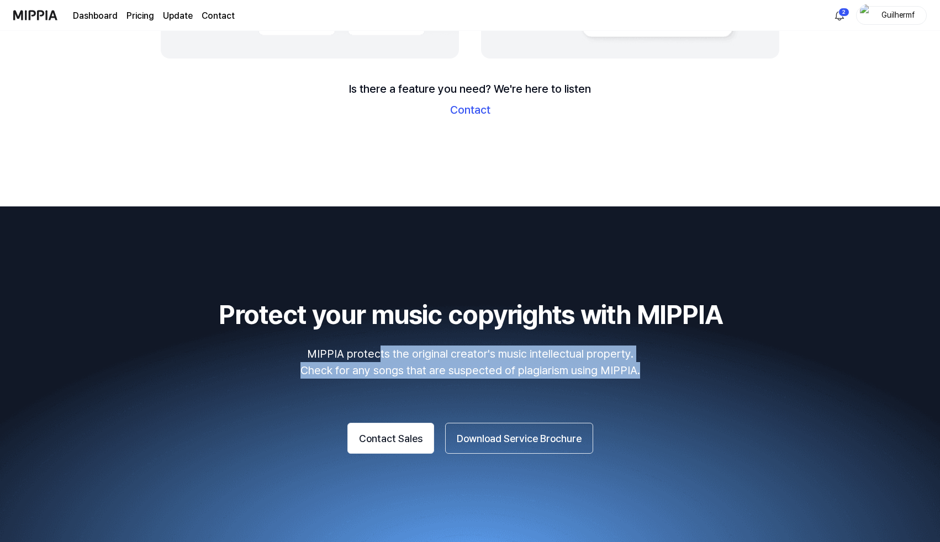
drag, startPoint x: 381, startPoint y: 356, endPoint x: 673, endPoint y: 371, distance: 292.4
click at [673, 371] on p "MIPPIA protects the original creator's music intellectual property. Check for a…" at bounding box center [469, 362] width 913 height 33
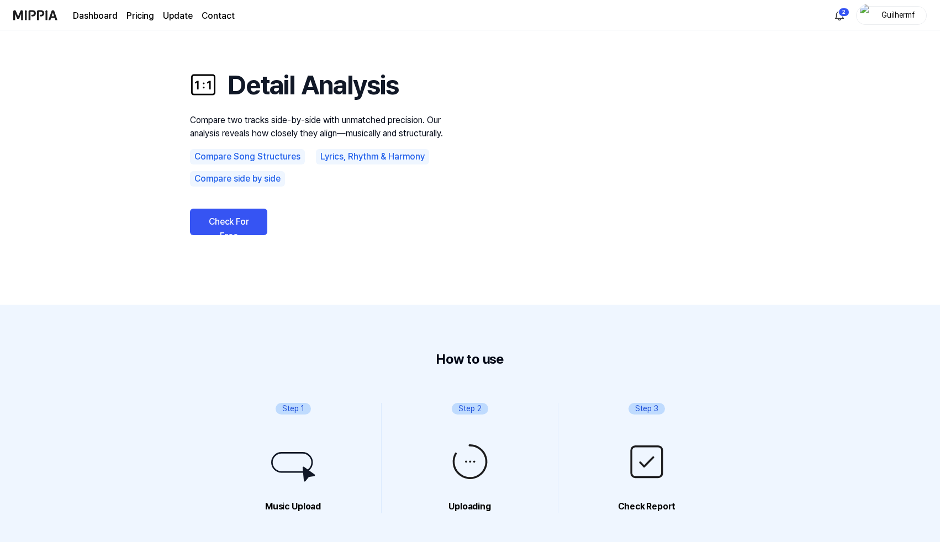
scroll to position [0, 0]
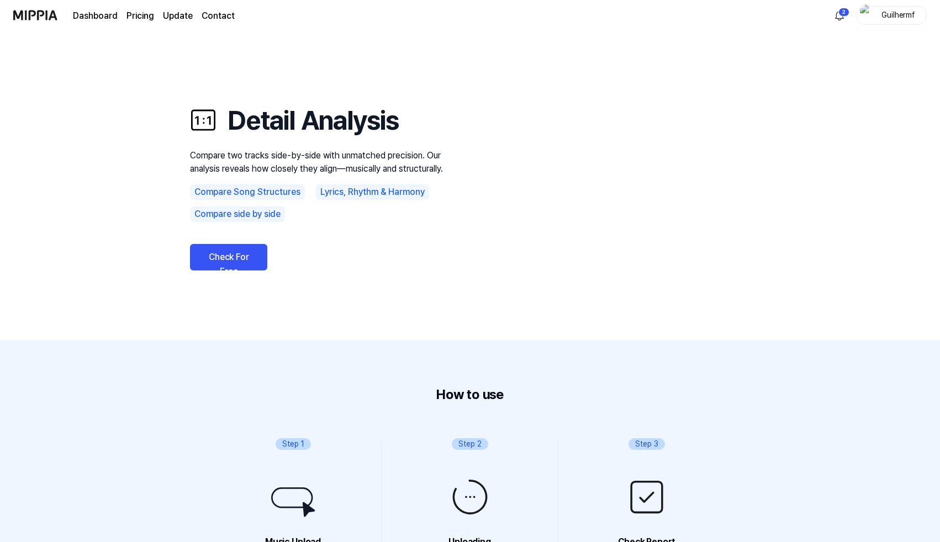
click at [256, 192] on div "Compare Song Structures" at bounding box center [247, 191] width 115 height 15
click at [240, 253] on link "Check For Free" at bounding box center [228, 257] width 77 height 26
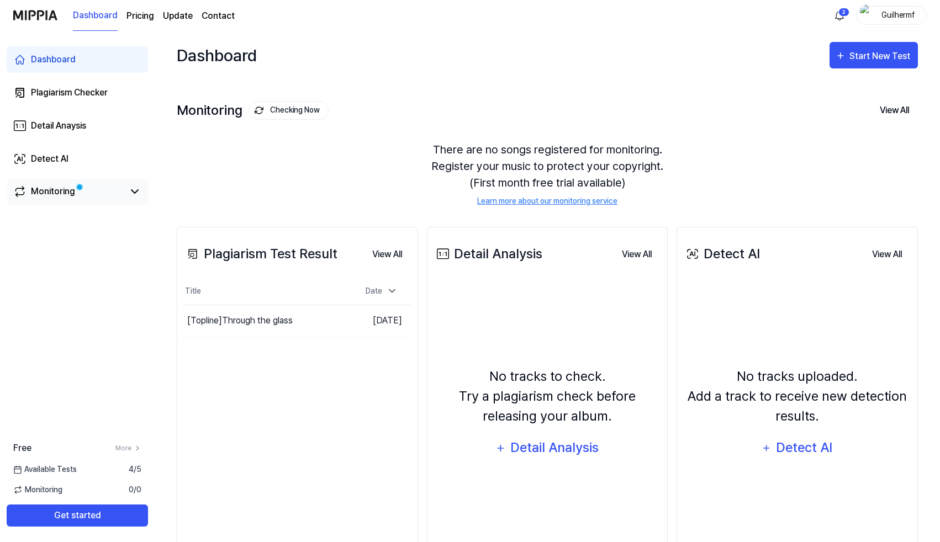
click at [58, 187] on div "Monitoring" at bounding box center [53, 191] width 44 height 13
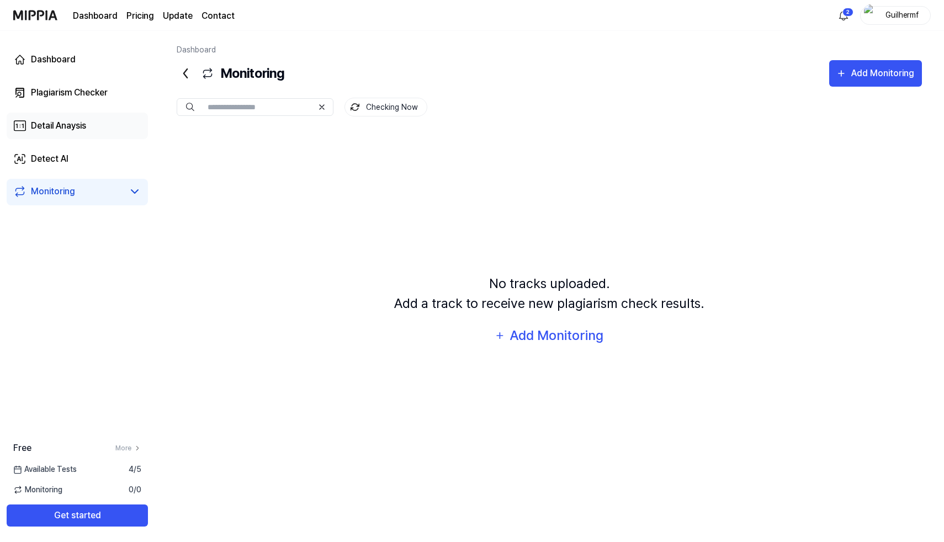
click at [94, 120] on link "Detail Anaysis" at bounding box center [77, 126] width 141 height 26
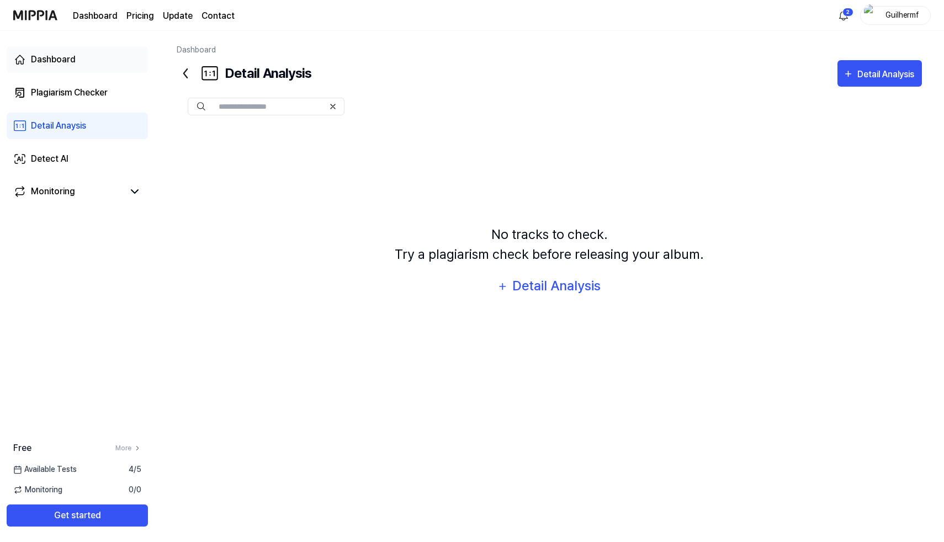
click at [83, 56] on link "Dashboard" at bounding box center [77, 59] width 141 height 26
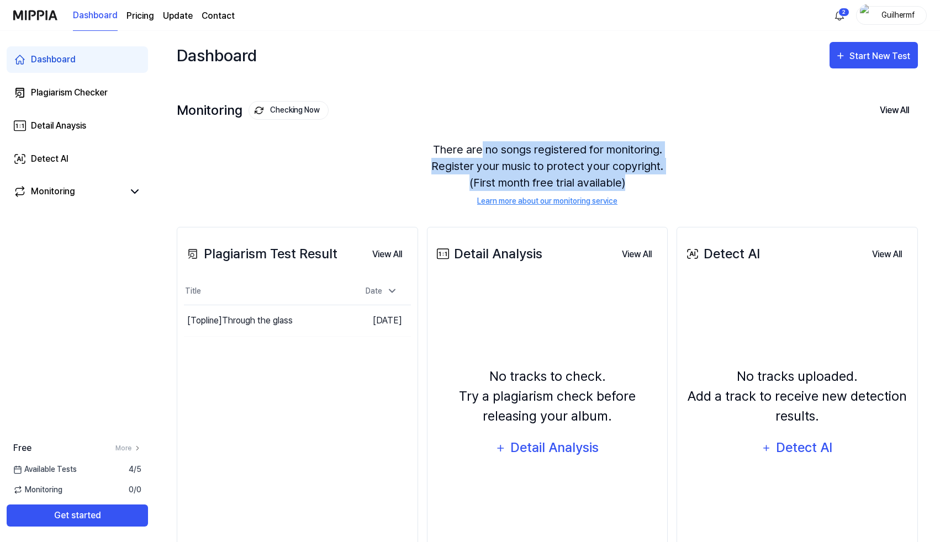
drag, startPoint x: 483, startPoint y: 145, endPoint x: 648, endPoint y: 180, distance: 168.8
click at [648, 180] on div "There are no songs registered for monitoring. Register your music to protect yo…" at bounding box center [547, 174] width 741 height 92
drag, startPoint x: 648, startPoint y: 180, endPoint x: 416, endPoint y: 150, distance: 234.3
click at [416, 150] on div "There are no songs registered for monitoring. Register your music to protect yo…" at bounding box center [547, 174] width 741 height 92
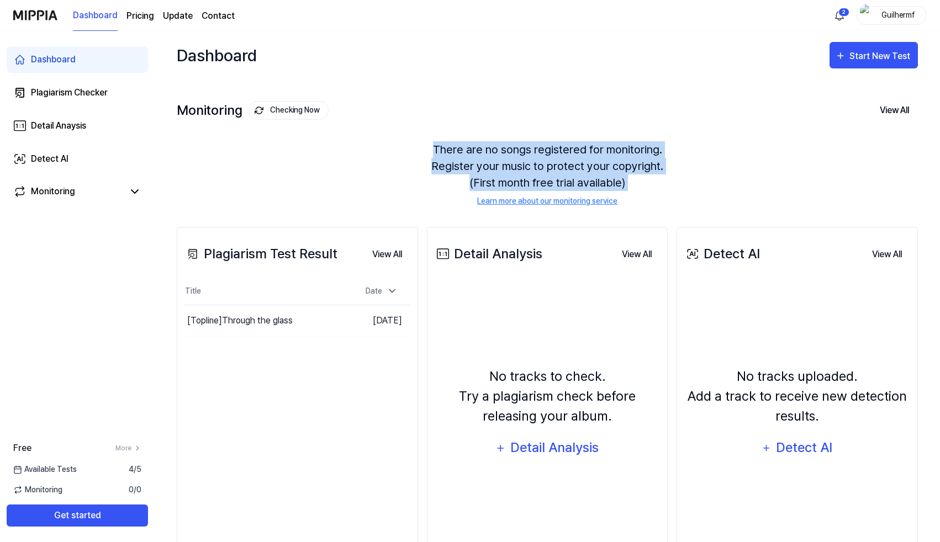
click at [542, 200] on link "Learn more about our monitoring service" at bounding box center [547, 201] width 140 height 12
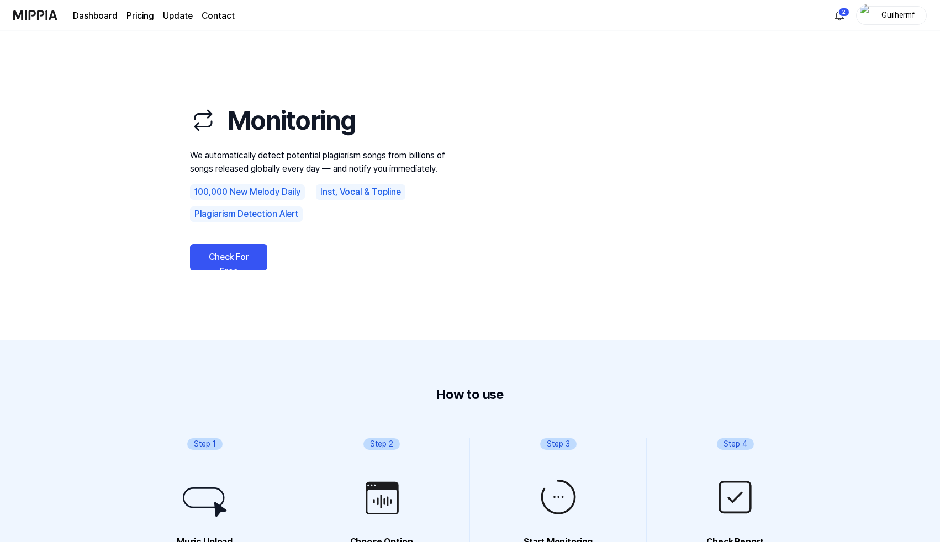
click at [36, 14] on img at bounding box center [35, 15] width 44 height 30
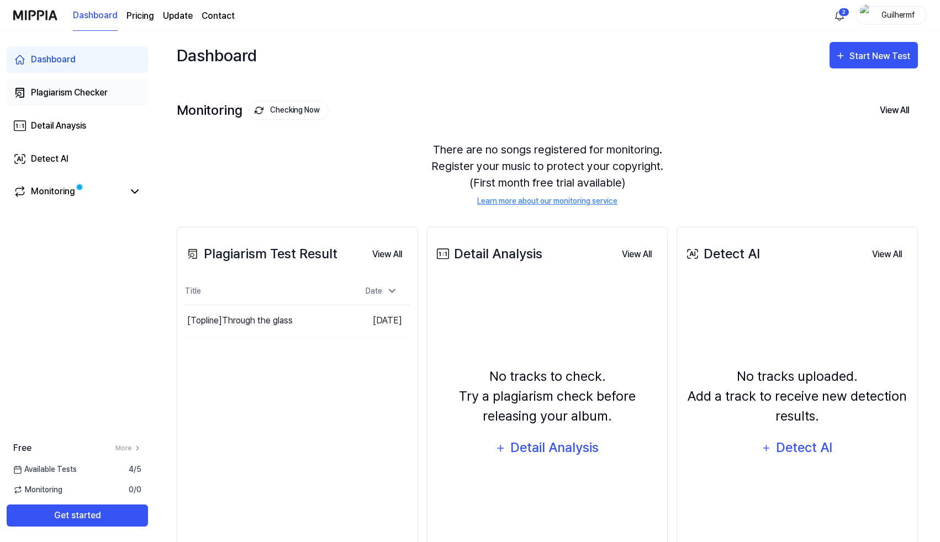
click at [76, 94] on div "Plagiarism Checker" at bounding box center [69, 92] width 77 height 13
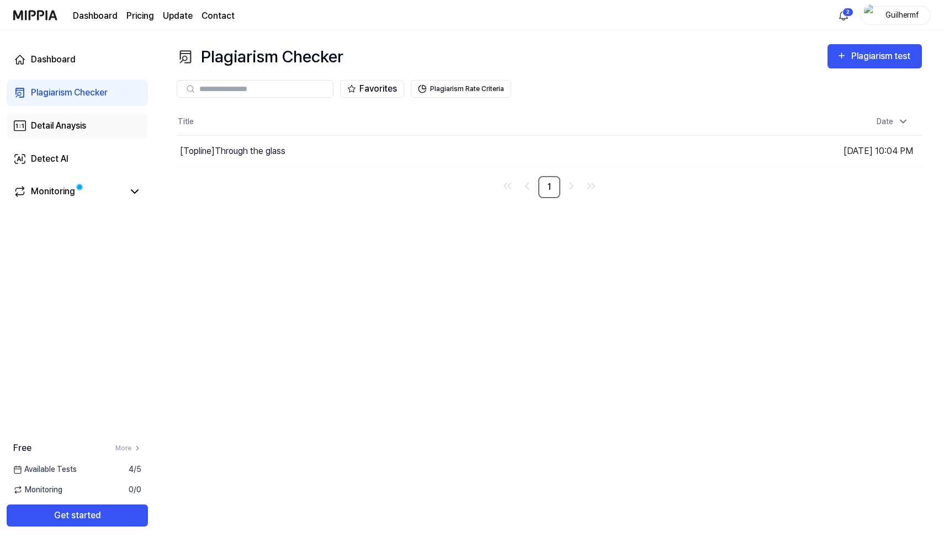
click at [92, 127] on link "Detail Anaysis" at bounding box center [77, 126] width 141 height 26
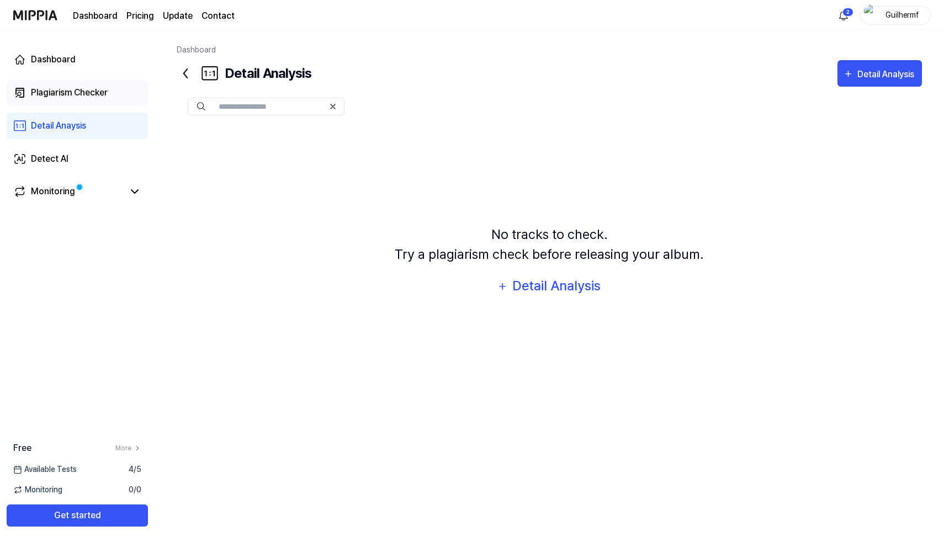
click at [103, 91] on div "Plagiarism Checker" at bounding box center [69, 92] width 77 height 13
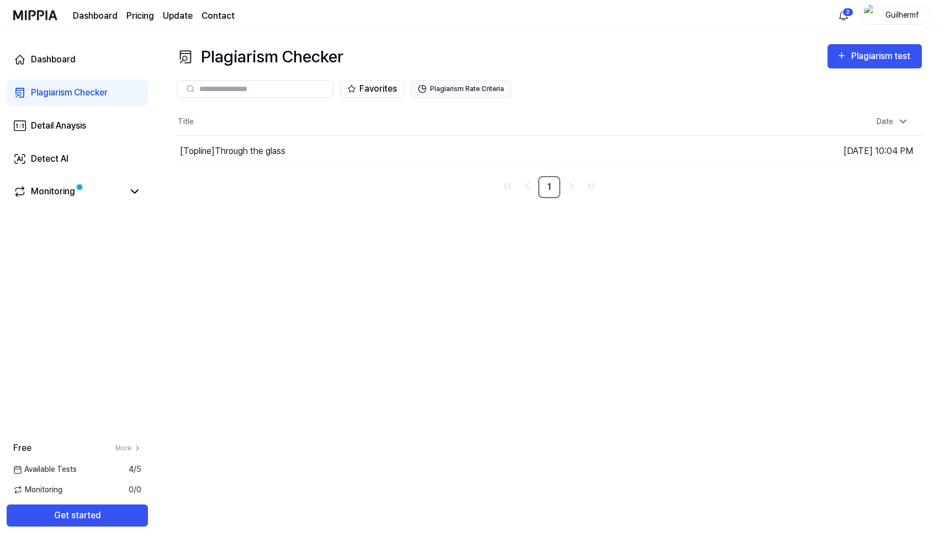
click at [471, 92] on button "Plagiarism Rate Criteria" at bounding box center [461, 89] width 100 height 18
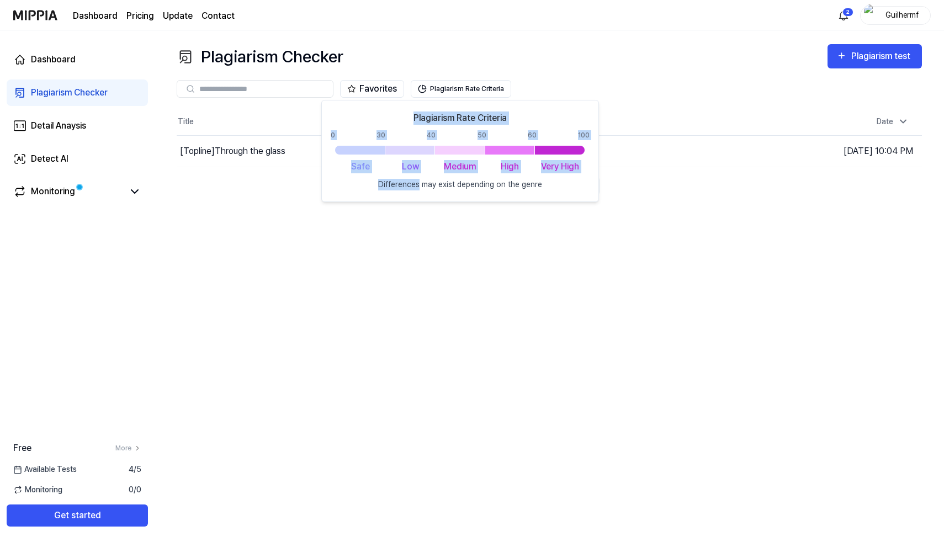
drag, startPoint x: 417, startPoint y: 183, endPoint x: 598, endPoint y: 188, distance: 181.1
click at [598, 188] on body "Dashboard Pricing Update Contact 2 Guilhermf Dashboard Plagiarism Checker Detai…" at bounding box center [472, 271] width 944 height 542
click at [598, 188] on link "Go to last page" at bounding box center [591, 186] width 18 height 18
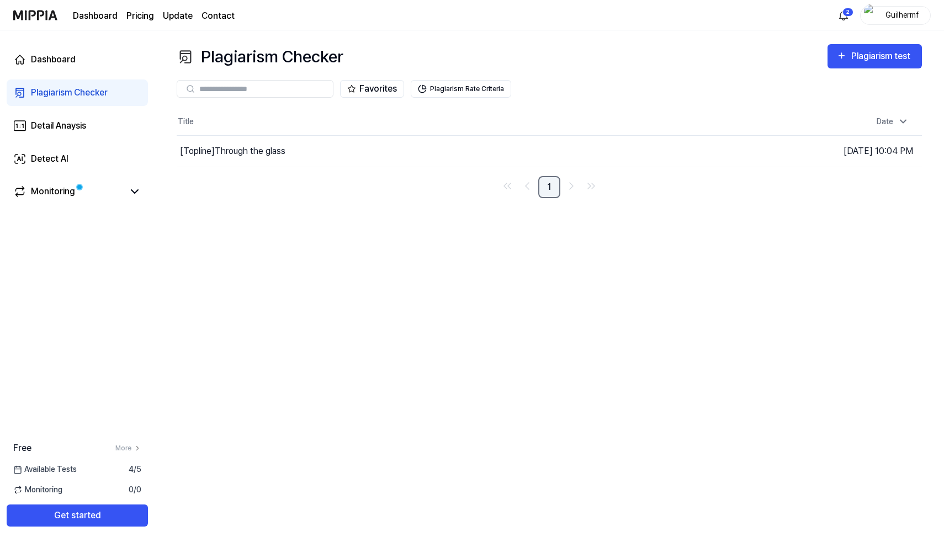
click at [546, 186] on link "1" at bounding box center [549, 187] width 22 height 22
click at [865, 54] on div "Plagiarism test" at bounding box center [882, 56] width 62 height 14
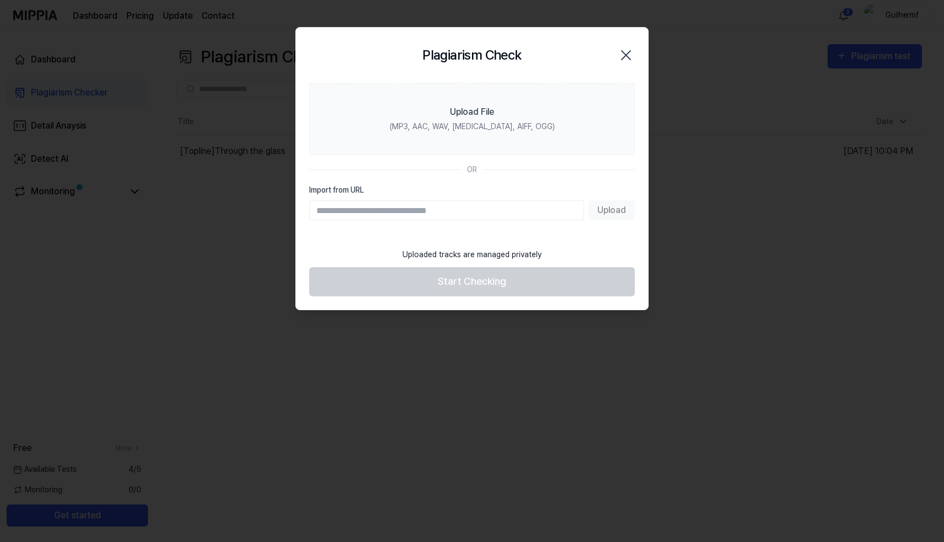
click at [628, 56] on icon "button" at bounding box center [626, 55] width 18 height 18
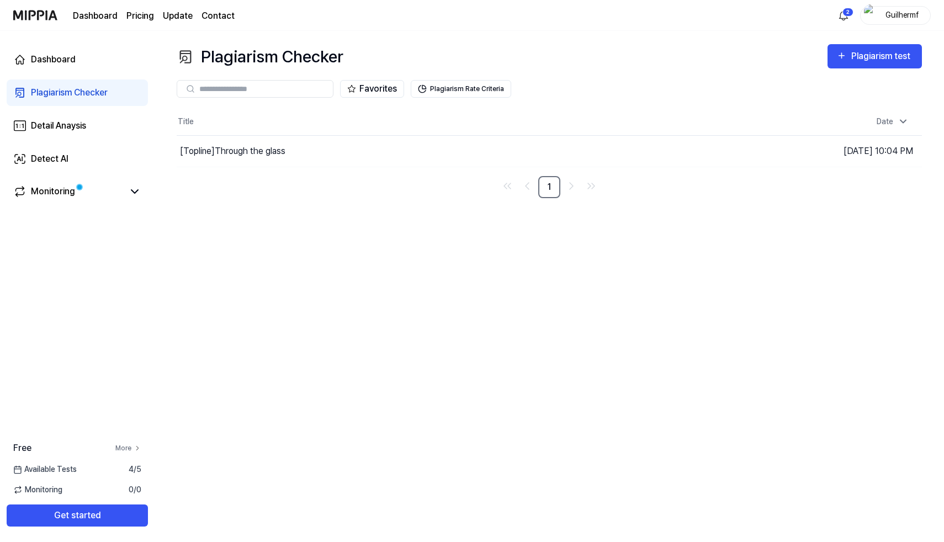
click at [129, 450] on link "More" at bounding box center [128, 448] width 26 height 10
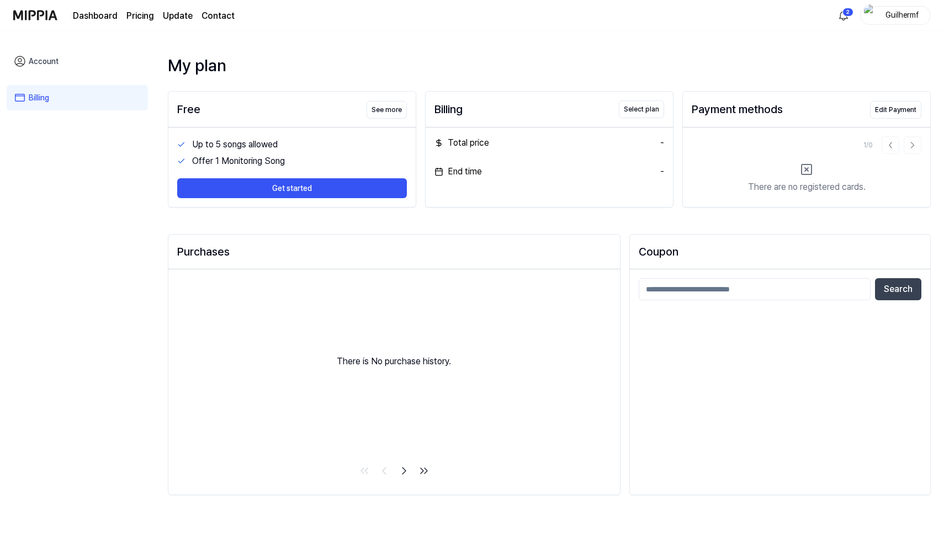
click at [140, 15] on page\) "Pricing" at bounding box center [140, 15] width 28 height 13
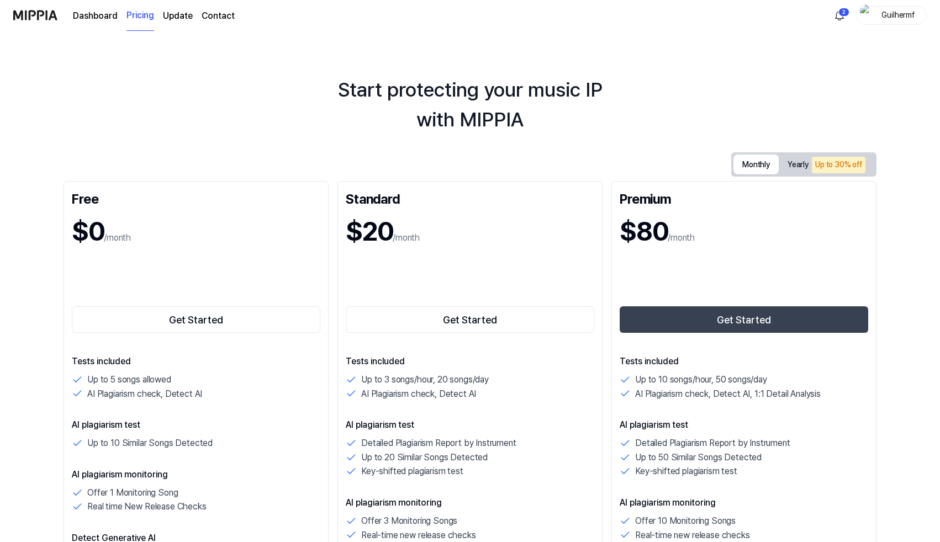
click at [751, 161] on button "Monthly" at bounding box center [755, 165] width 45 height 20
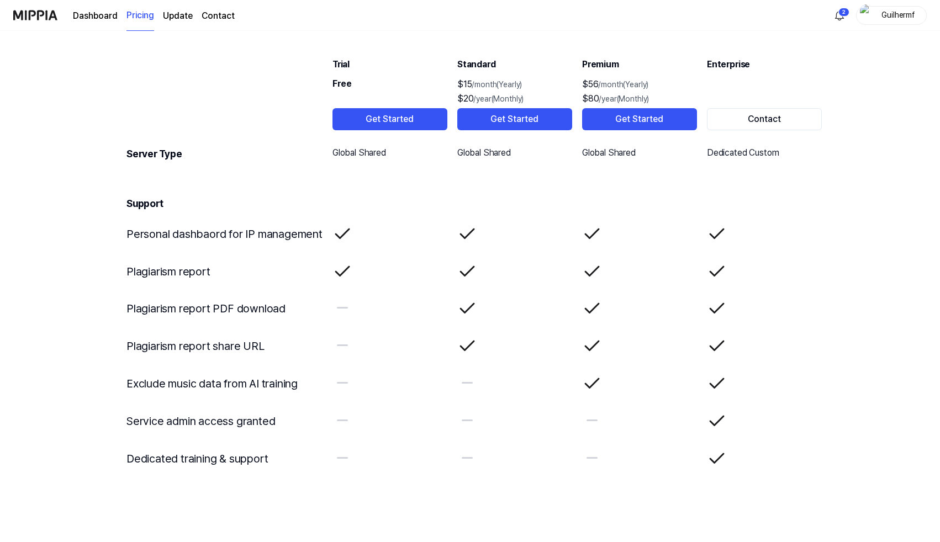
scroll to position [1735, 0]
drag, startPoint x: 200, startPoint y: 423, endPoint x: 300, endPoint y: 420, distance: 100.0
click at [300, 420] on td "Service admin access granted" at bounding box center [220, 420] width 205 height 38
click at [210, 347] on td "Plagiarism report share URL" at bounding box center [220, 345] width 205 height 38
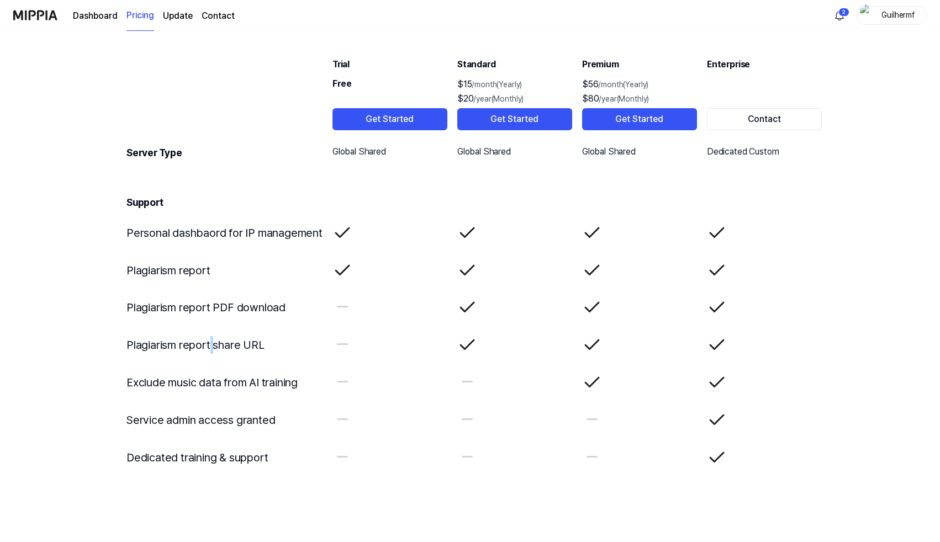
click at [210, 347] on td "Plagiarism report share URL" at bounding box center [220, 345] width 205 height 38
click at [193, 272] on td "Plagiarism report" at bounding box center [220, 271] width 205 height 38
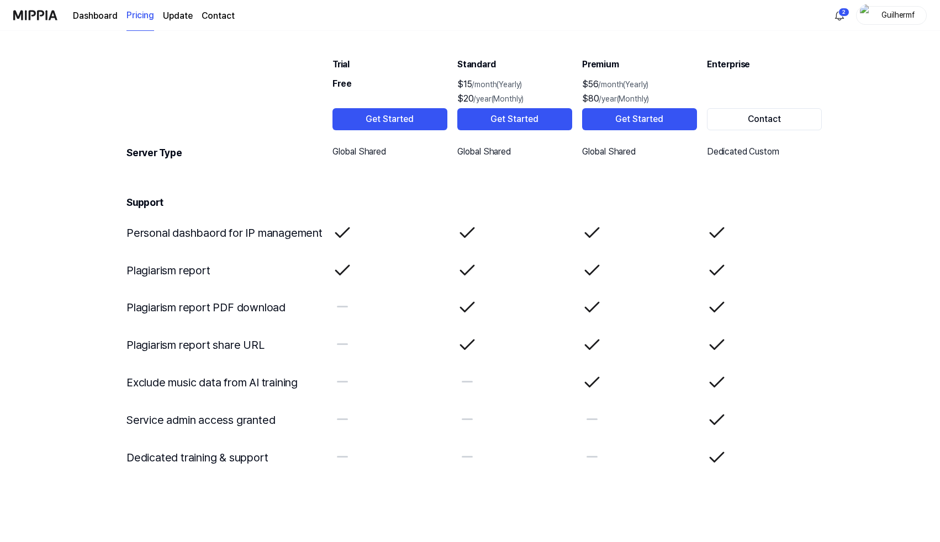
click at [213, 232] on td "Personal dashbaord for IP management" at bounding box center [220, 233] width 205 height 38
click at [307, 193] on td "Support" at bounding box center [470, 193] width 704 height 39
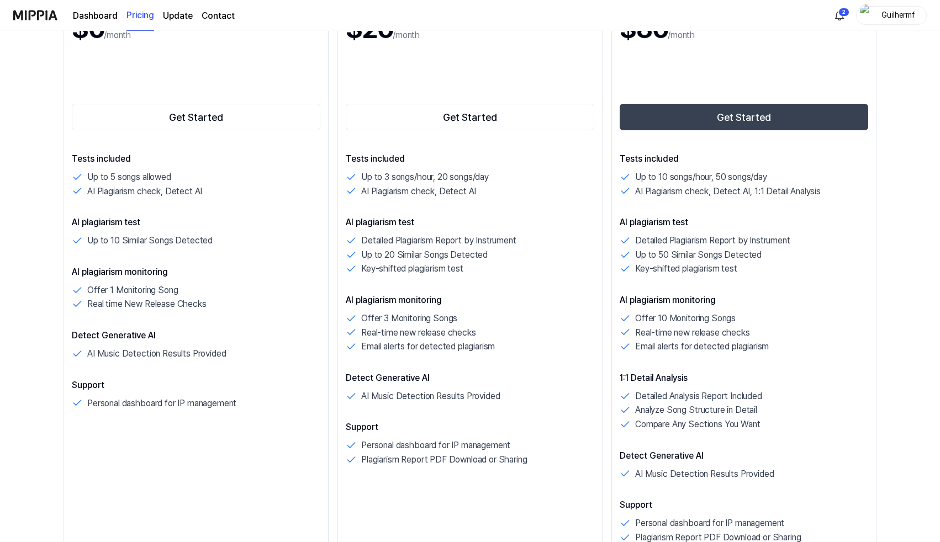
scroll to position [0, 0]
